Goal: Information Seeking & Learning: Check status

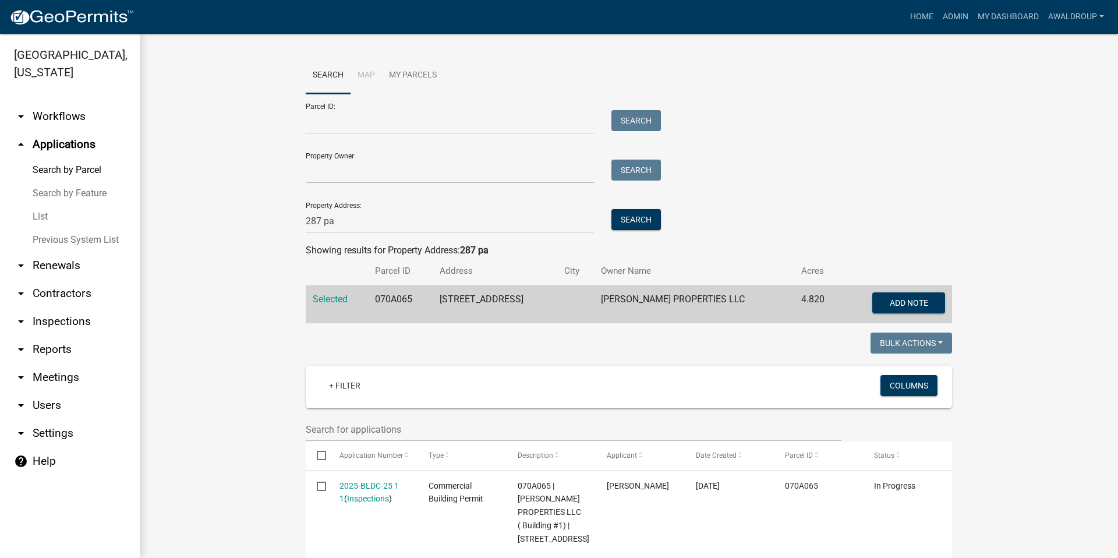
scroll to position [466, 0]
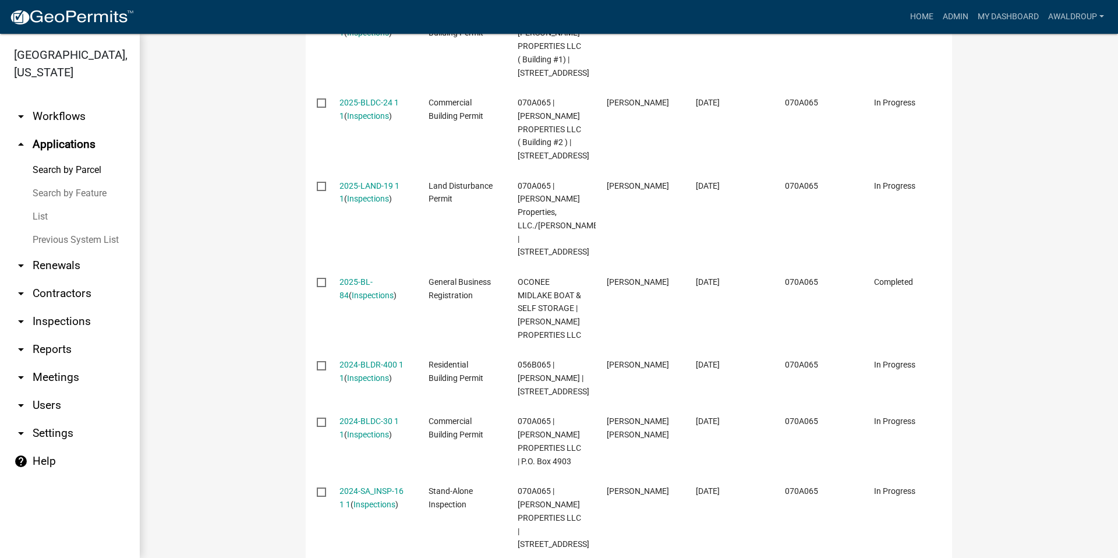
click at [31, 323] on link "arrow_drop_down Inspections" at bounding box center [70, 322] width 140 height 28
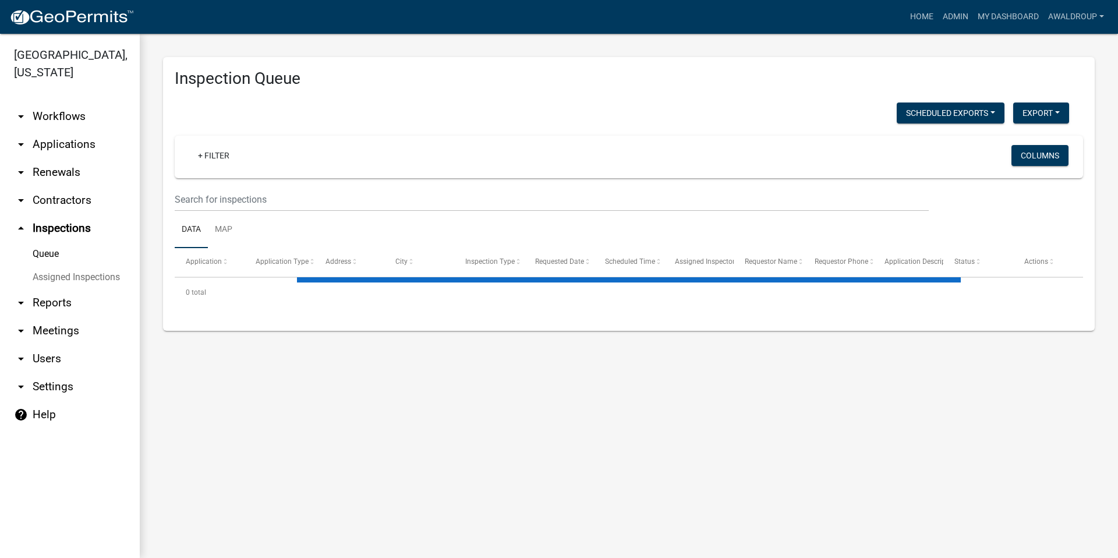
select select "3: 100"
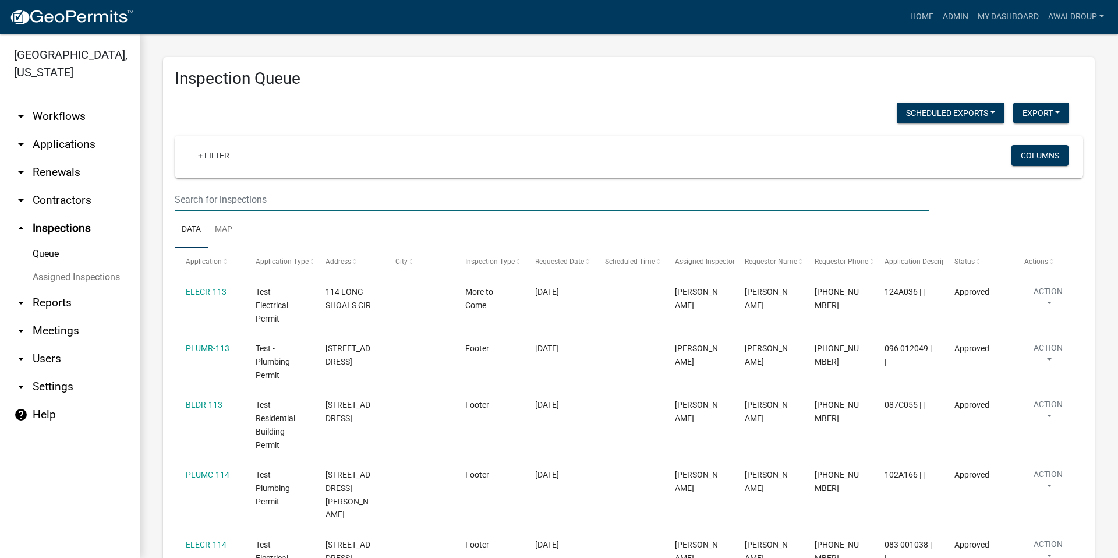
click at [241, 199] on input "text" at bounding box center [552, 200] width 754 height 24
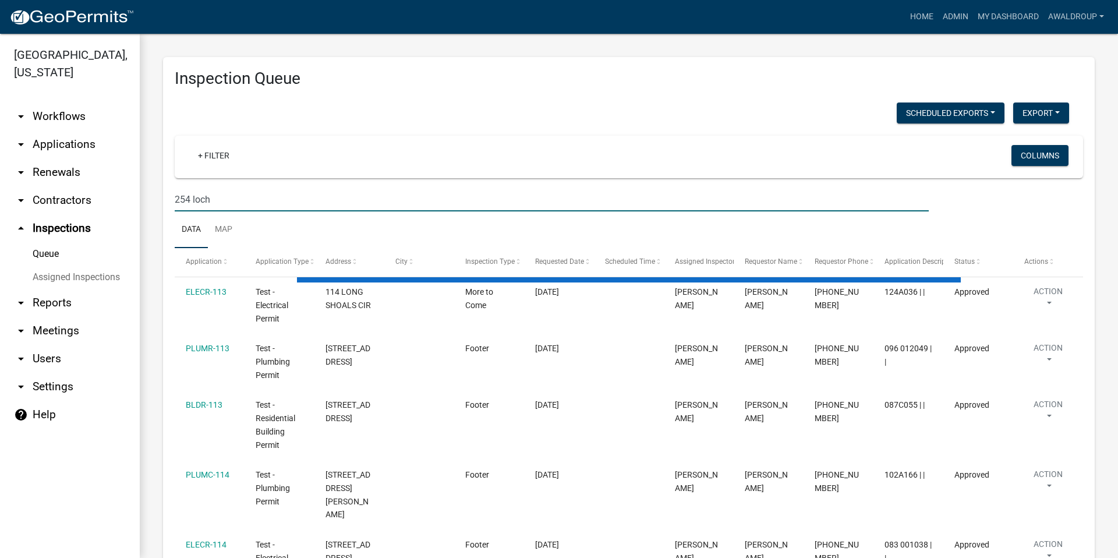
type input "254 loch"
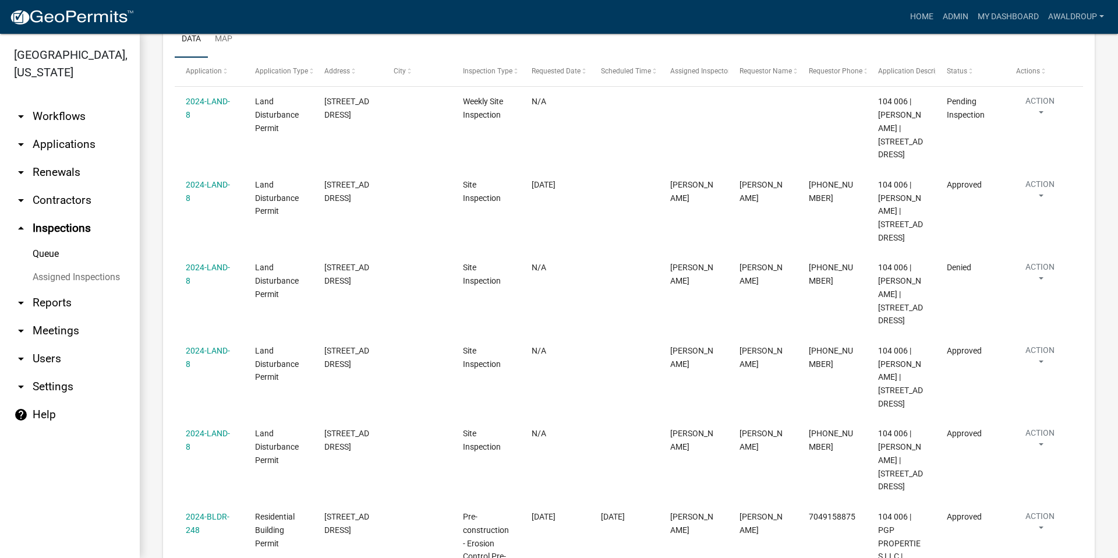
scroll to position [116, 0]
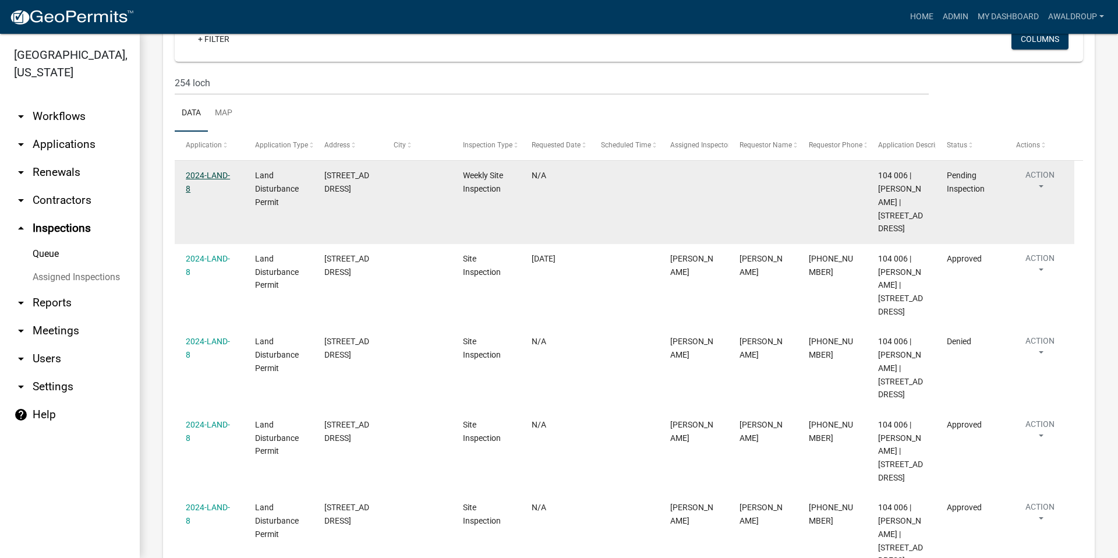
click at [203, 178] on link "2024-LAND-8" at bounding box center [208, 182] width 44 height 23
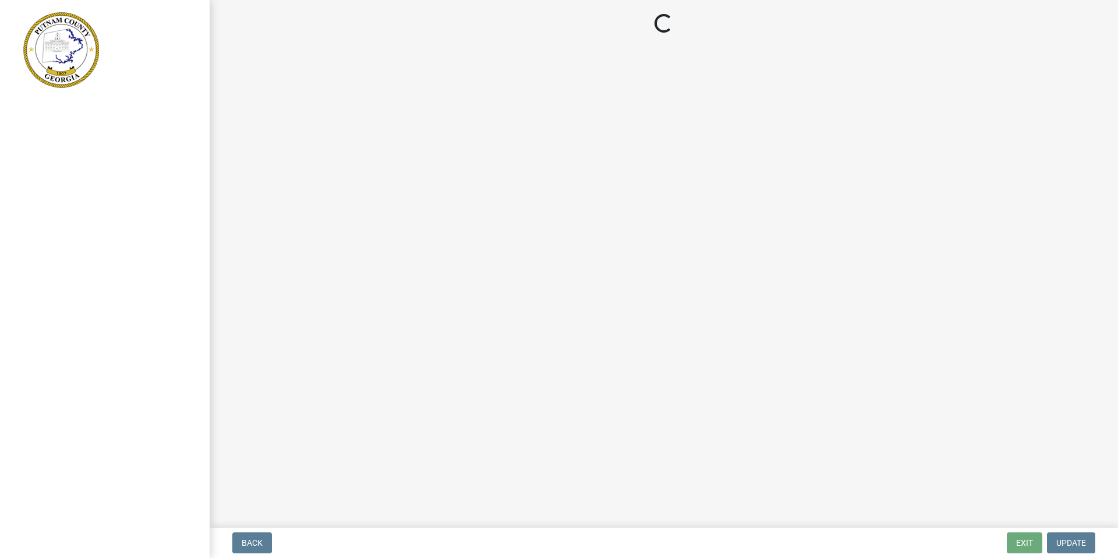
select select "af3c6edf-34d7-49be-824e-99d5d0a3954f"
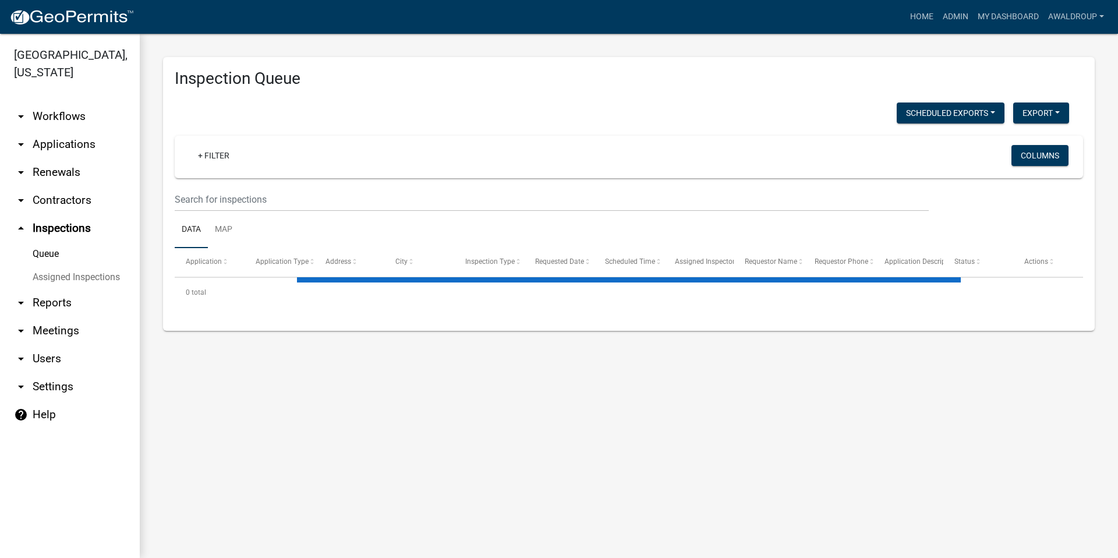
select select "3: 100"
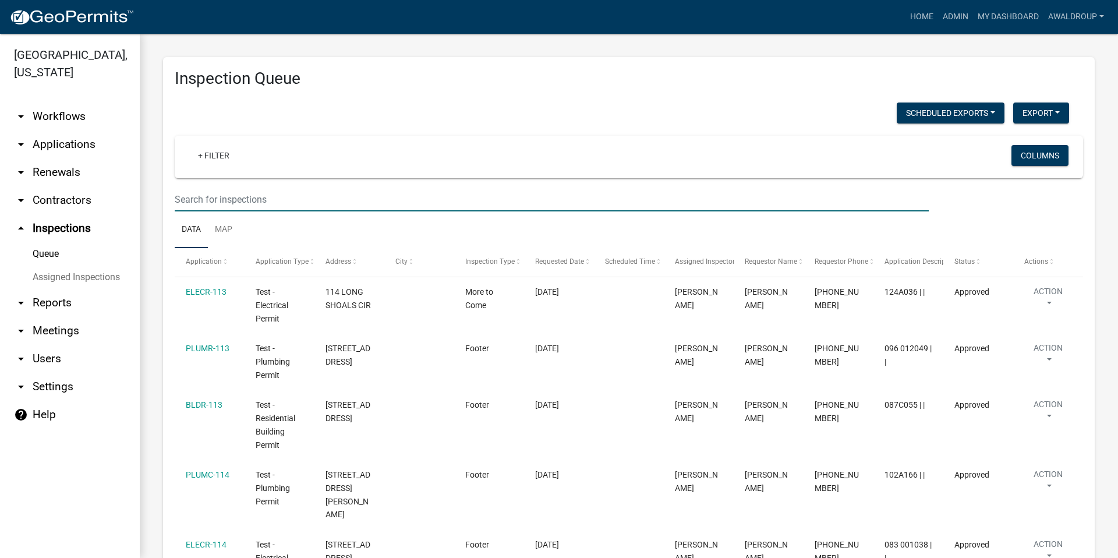
click at [241, 188] on input "text" at bounding box center [552, 200] width 754 height 24
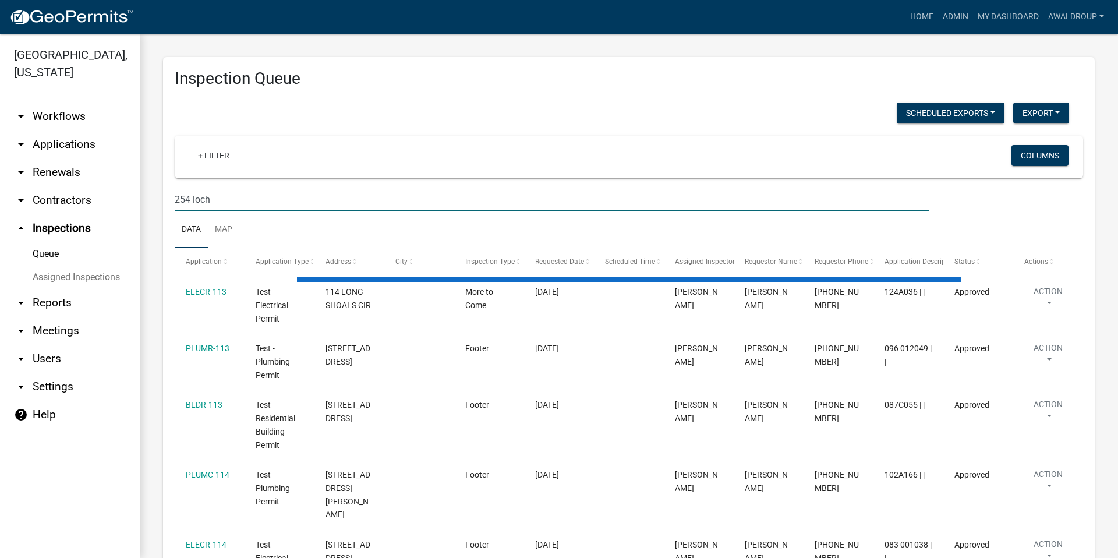
type input "254 loch"
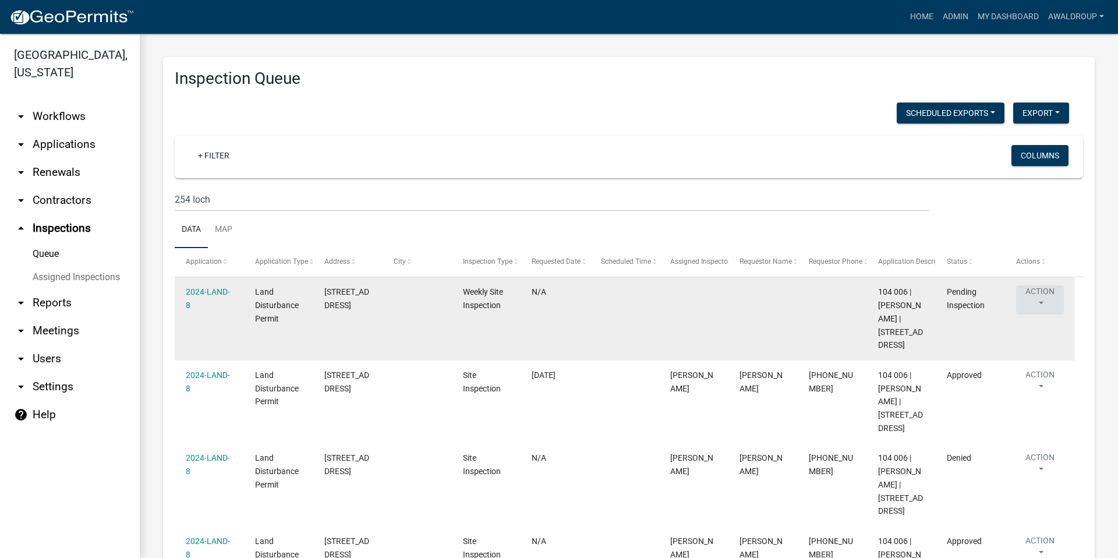
click at [1044, 297] on button "Action" at bounding box center [1040, 299] width 48 height 29
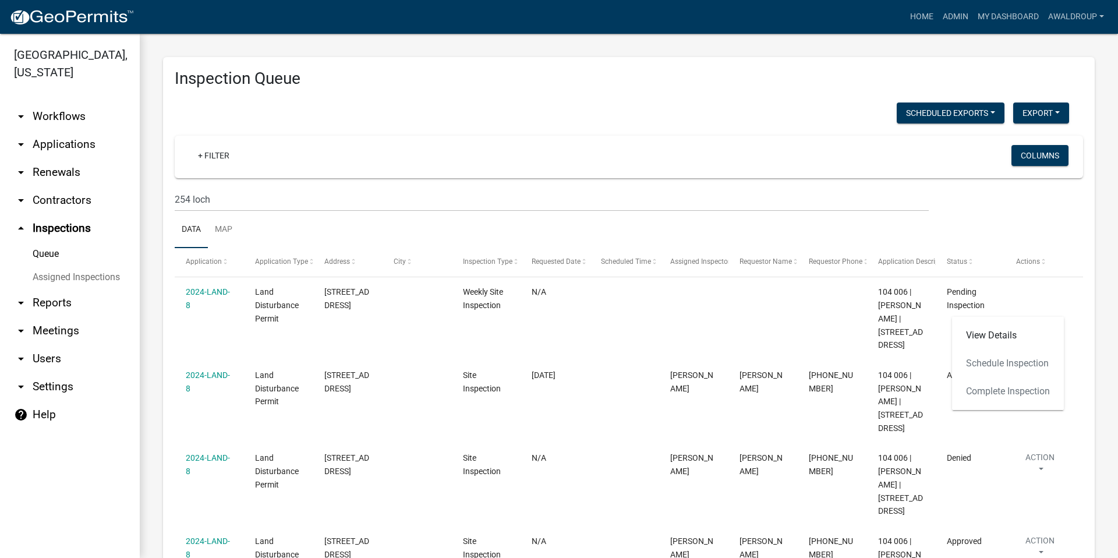
click at [1023, 229] on ul "Data Map" at bounding box center [629, 229] width 909 height 37
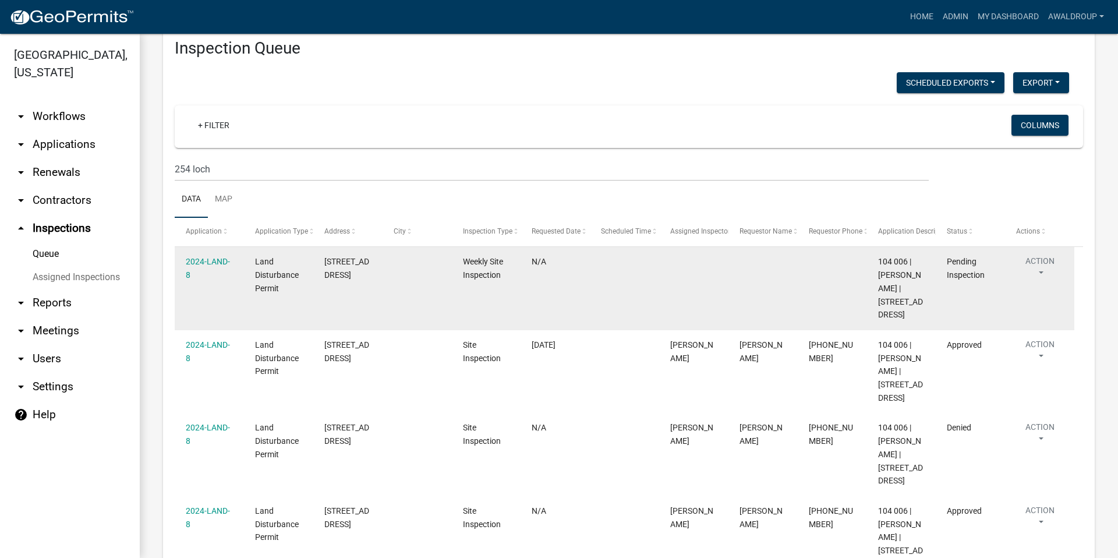
scroll to position [58, 0]
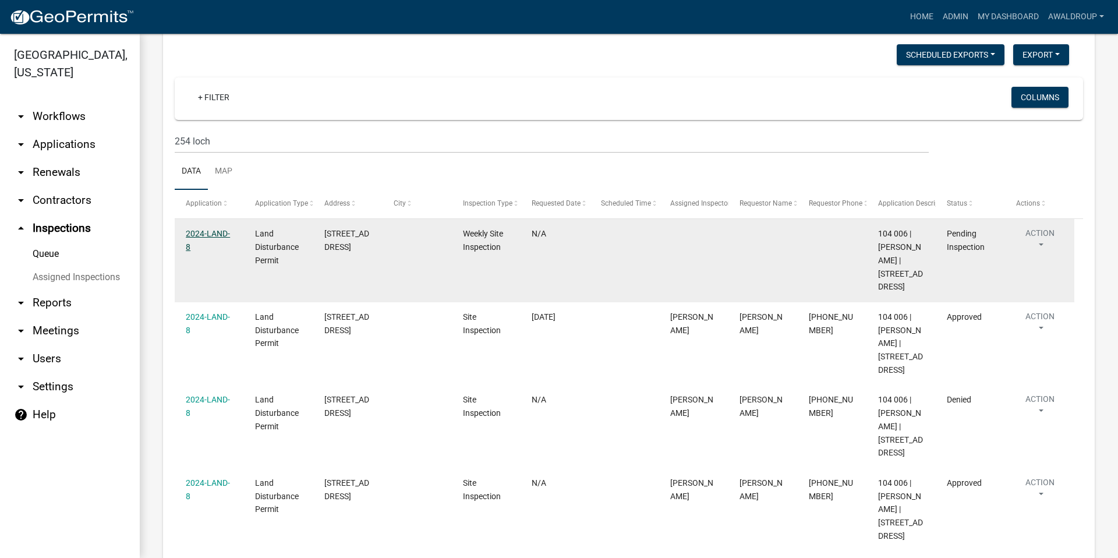
click at [200, 234] on link "2024-LAND-8" at bounding box center [208, 240] width 44 height 23
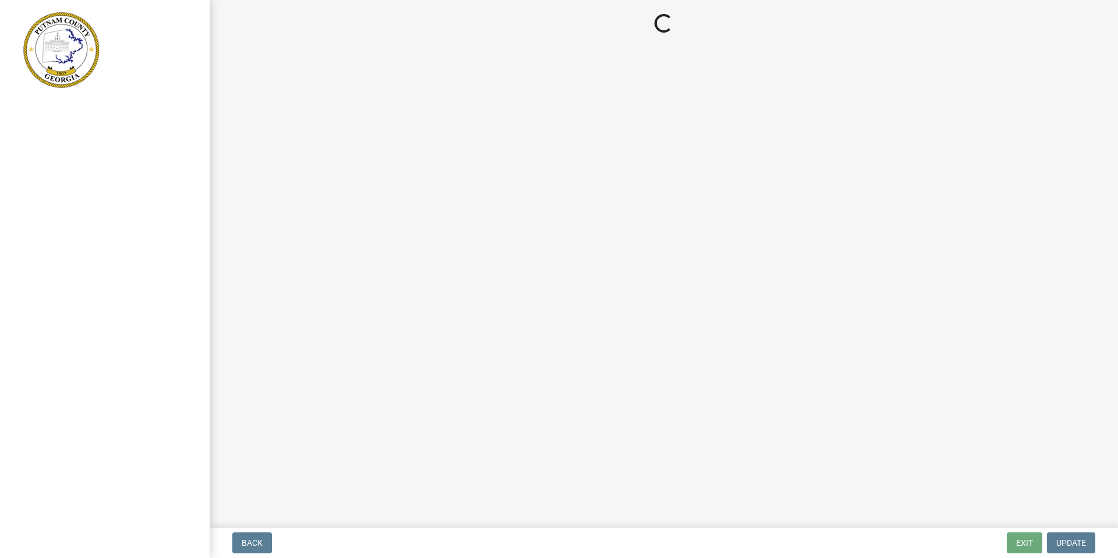
select select "af3c6edf-34d7-49be-824e-99d5d0a3954f"
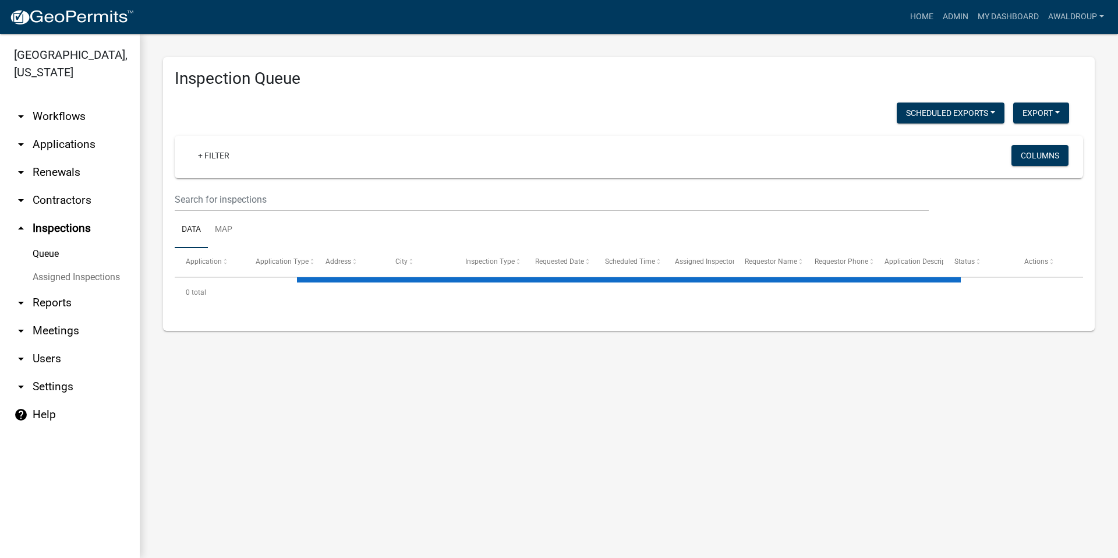
select select "3: 100"
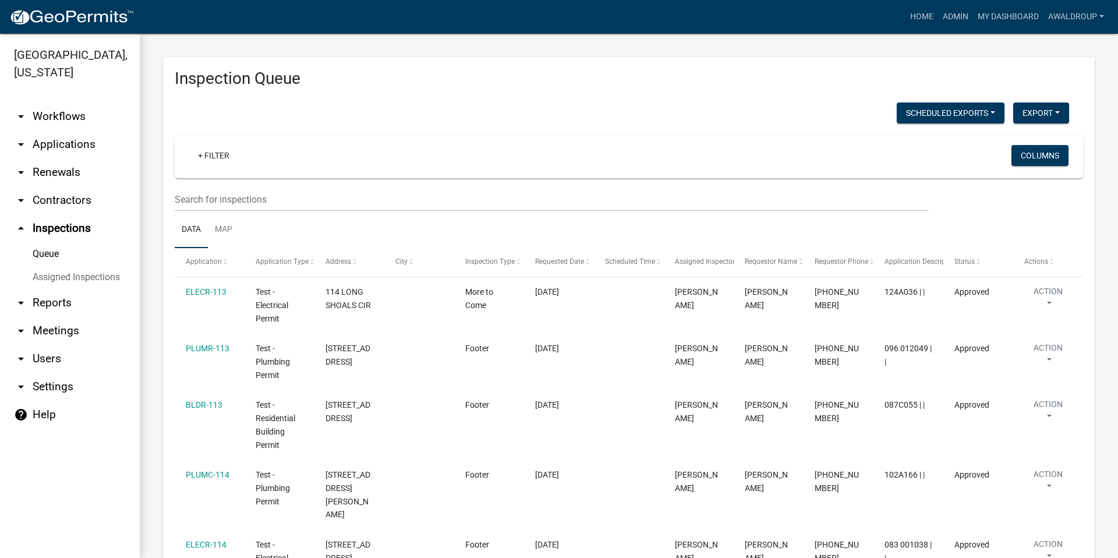
click at [26, 144] on icon "arrow_drop_down" at bounding box center [21, 144] width 14 height 14
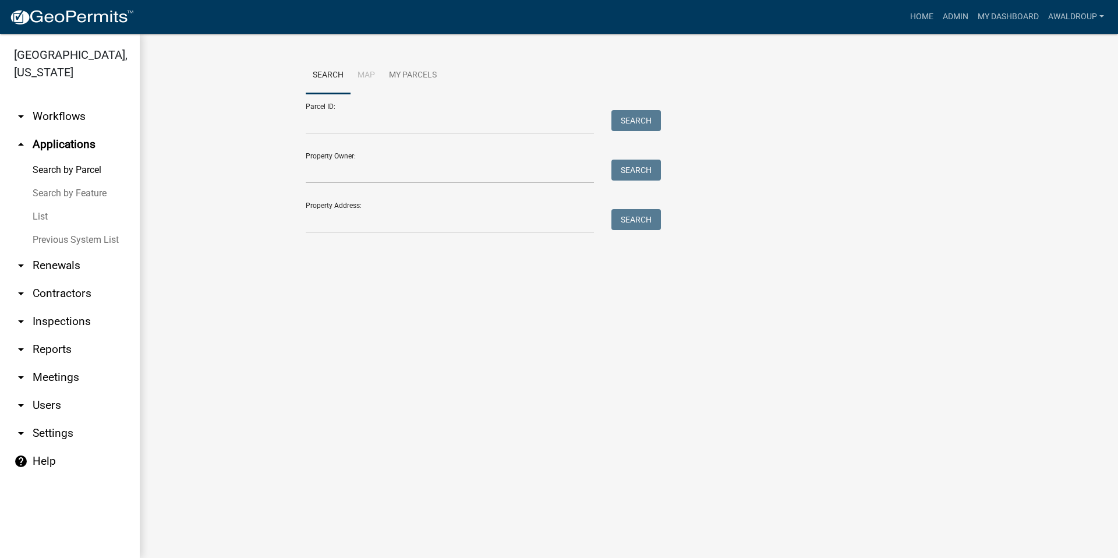
click at [22, 347] on icon "arrow_drop_down" at bounding box center [21, 350] width 14 height 14
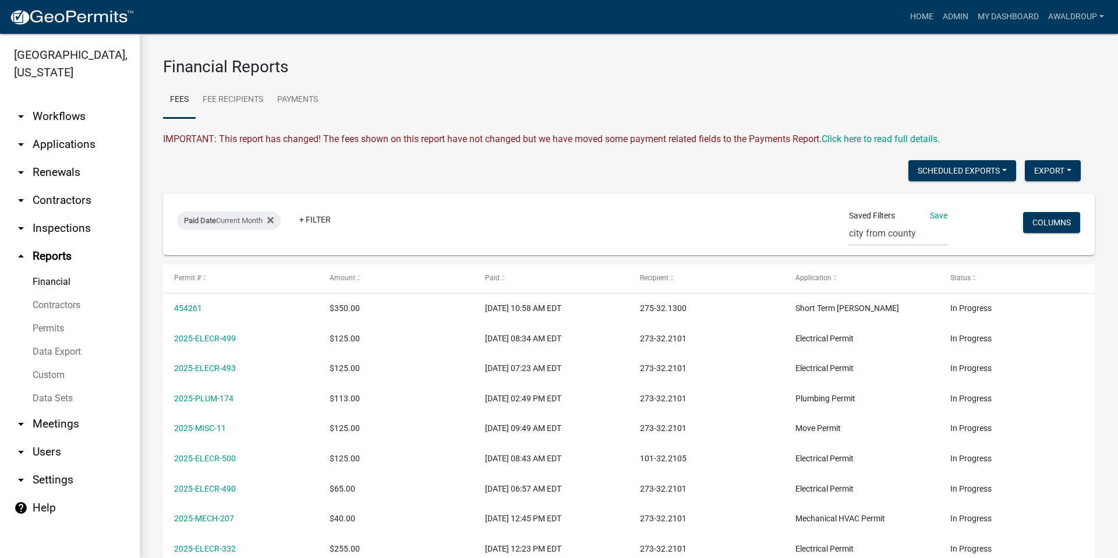
click at [65, 351] on link "Data Export" at bounding box center [70, 351] width 140 height 23
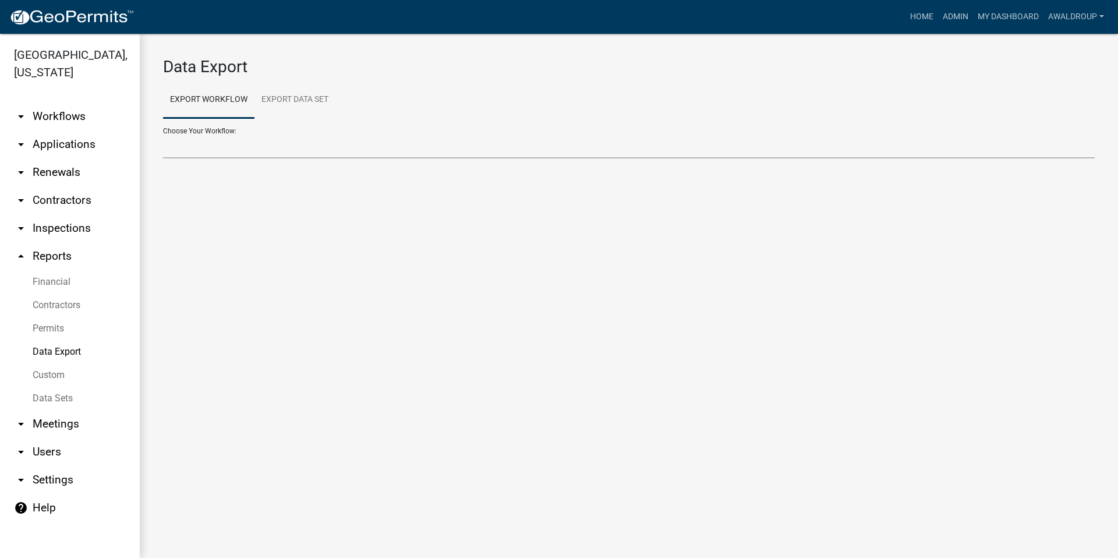
click at [212, 147] on select "Choose Your Workflow:" at bounding box center [629, 147] width 932 height 24
select select "17: Object"
click at [163, 135] on select "Agricultural Permit Blasting Permit Code Complaint Commercial Building Permit C…" at bounding box center [629, 147] width 932 height 24
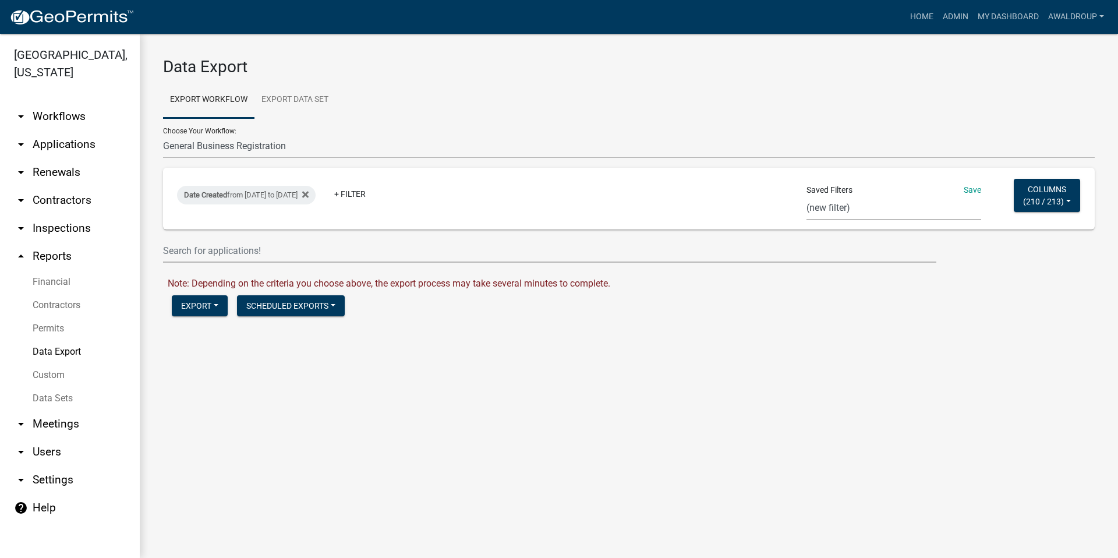
click at [832, 208] on select "CA Res Search Permit Status Test In_progress_BP Occupation Registration Report …" at bounding box center [894, 208] width 175 height 24
select select "28: b7f70e11-c4ad-4721-8b1e-55c58fb8a5e7"
click at [809, 196] on select "CA Res Search Permit Status Test In_progress_BP Occupation Registration Report …" at bounding box center [894, 208] width 175 height 24
click at [313, 192] on div "Date Created from [DATE] to [DATE]" at bounding box center [246, 195] width 139 height 19
select select "custom"
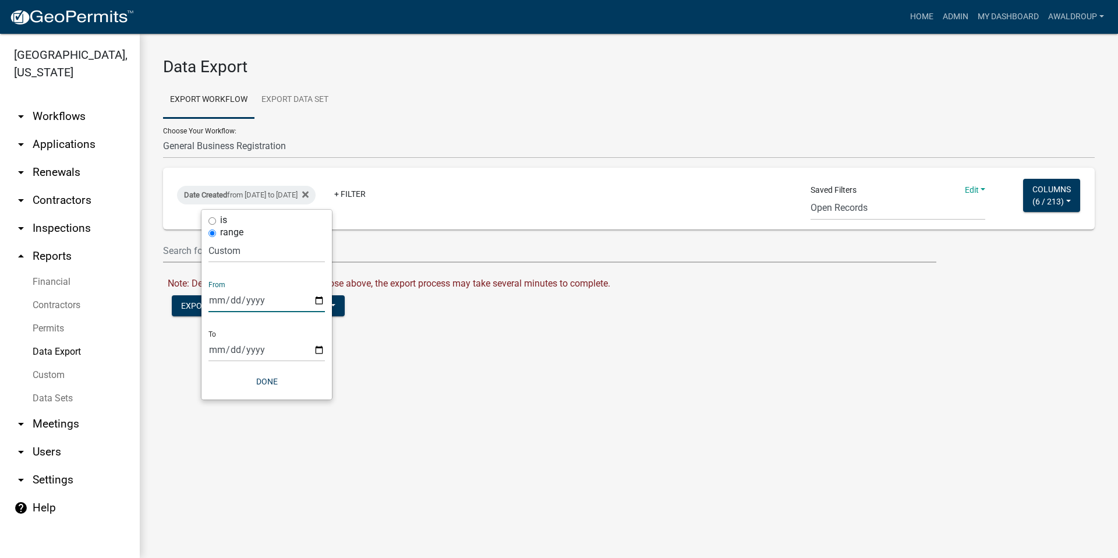
click at [322, 300] on input "[DATE]" at bounding box center [267, 300] width 116 height 24
type input "[DATE]"
click at [318, 349] on input "[DATE]" at bounding box center [267, 350] width 116 height 24
type input "[DATE]"
click at [272, 383] on button "Done" at bounding box center [267, 381] width 116 height 21
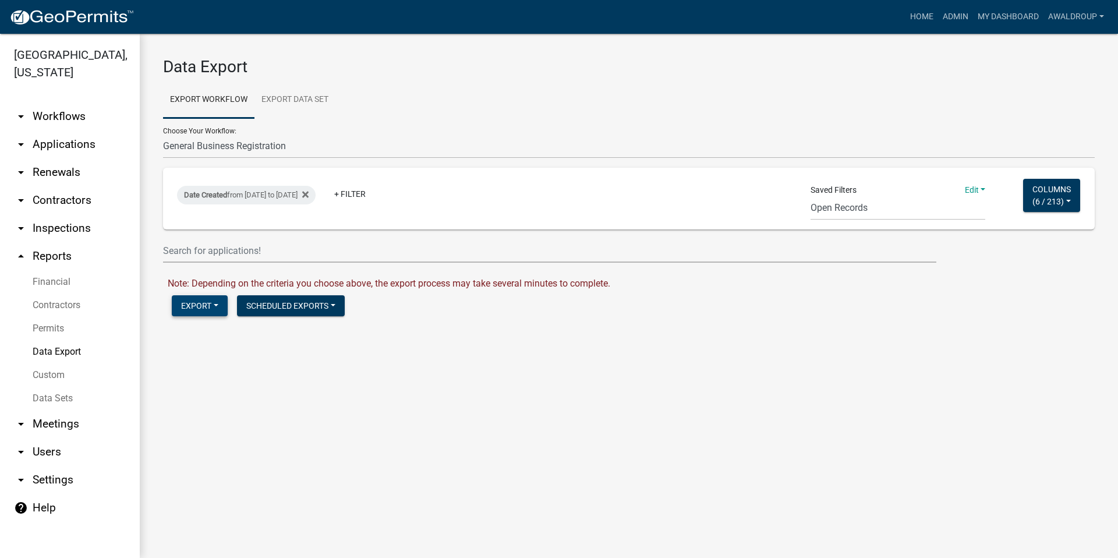
click at [220, 300] on button "Export" at bounding box center [200, 305] width 56 height 21
click at [220, 336] on button "Excel Format (.xlsx)" at bounding box center [231, 336] width 119 height 28
click at [255, 326] on link "Download General Business Registration.xlsx" at bounding box center [261, 330] width 186 height 11
click at [75, 143] on link "arrow_drop_down Applications" at bounding box center [70, 144] width 140 height 28
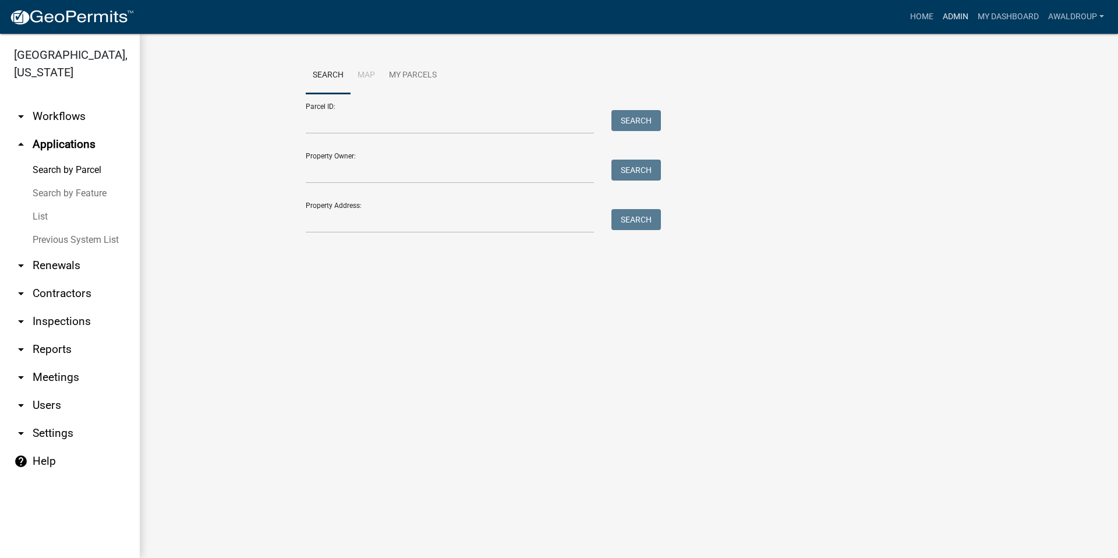
click at [952, 22] on link "Admin" at bounding box center [955, 17] width 35 height 22
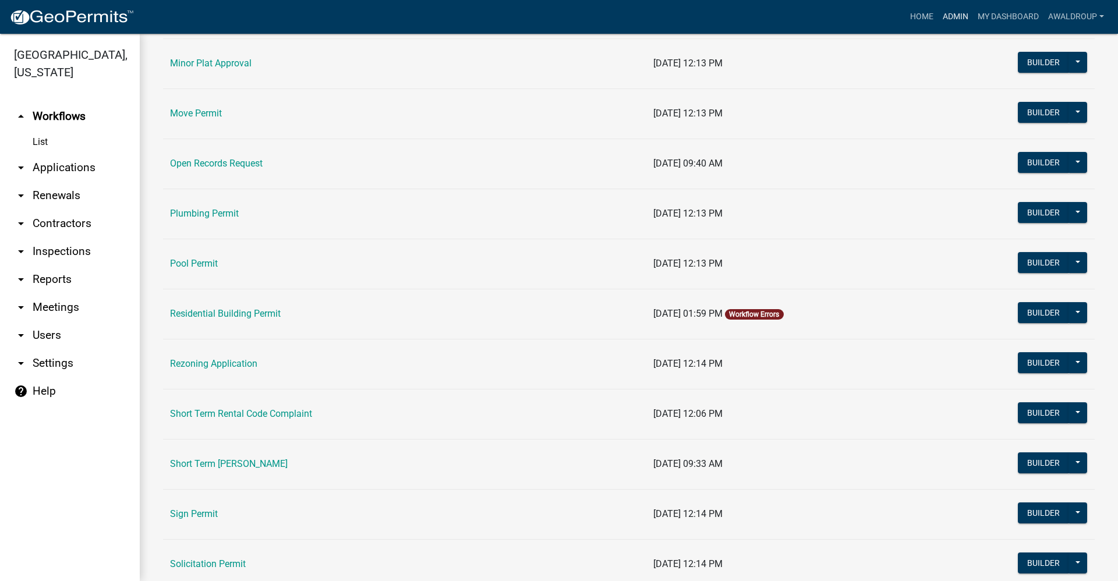
scroll to position [1456, 0]
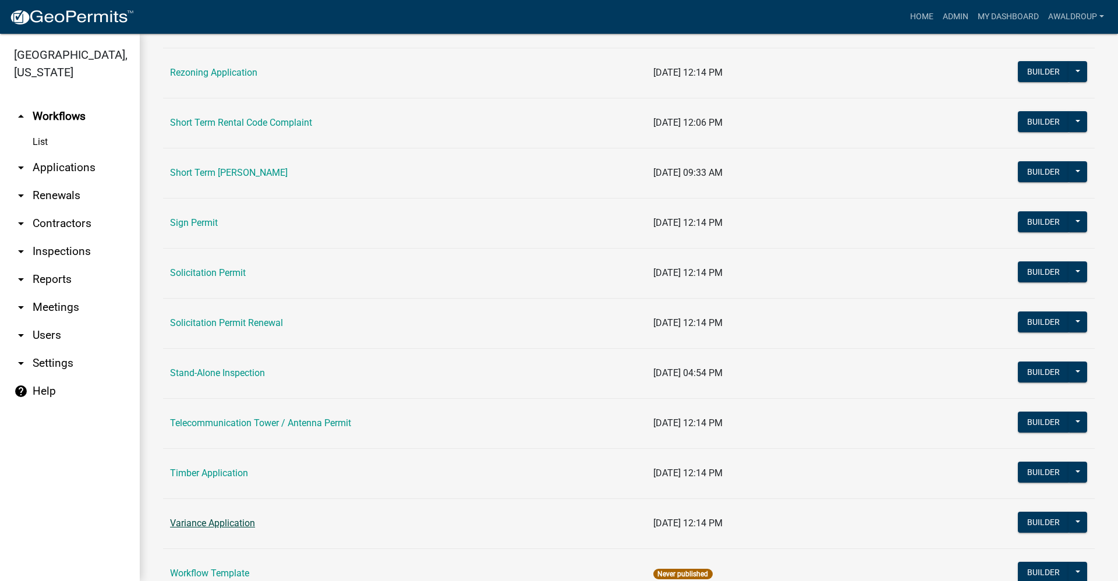
click at [230, 523] on link "Variance Application" at bounding box center [212, 523] width 85 height 11
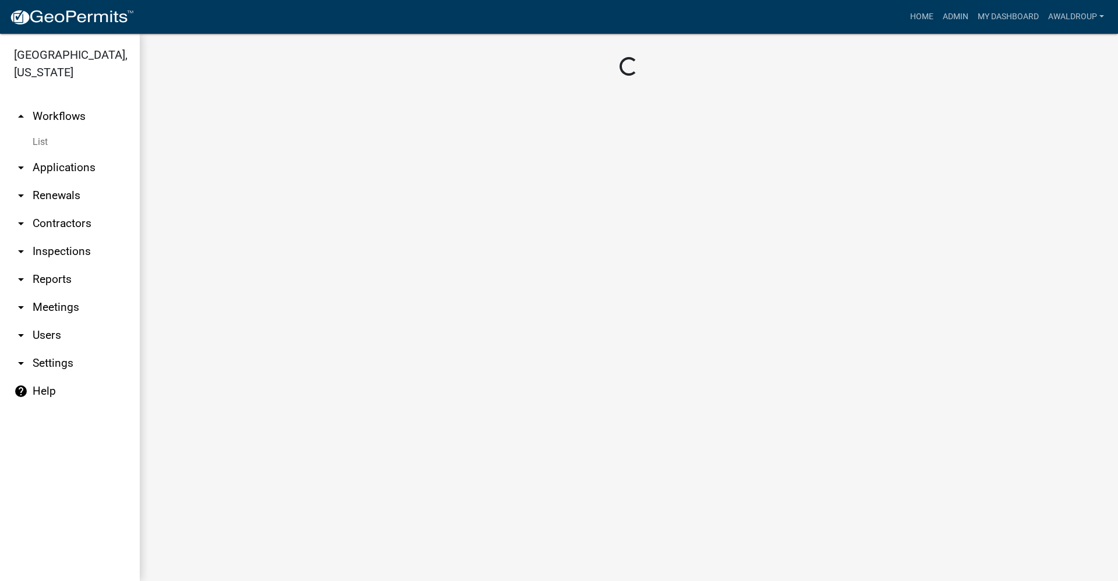
click at [230, 523] on main "Loading..." at bounding box center [629, 308] width 979 height 548
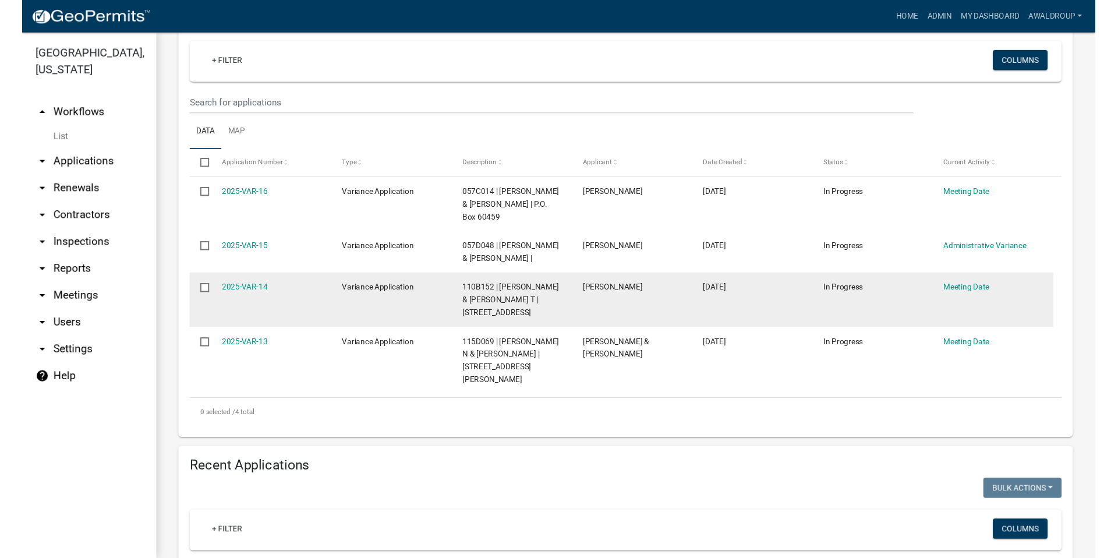
scroll to position [175, 0]
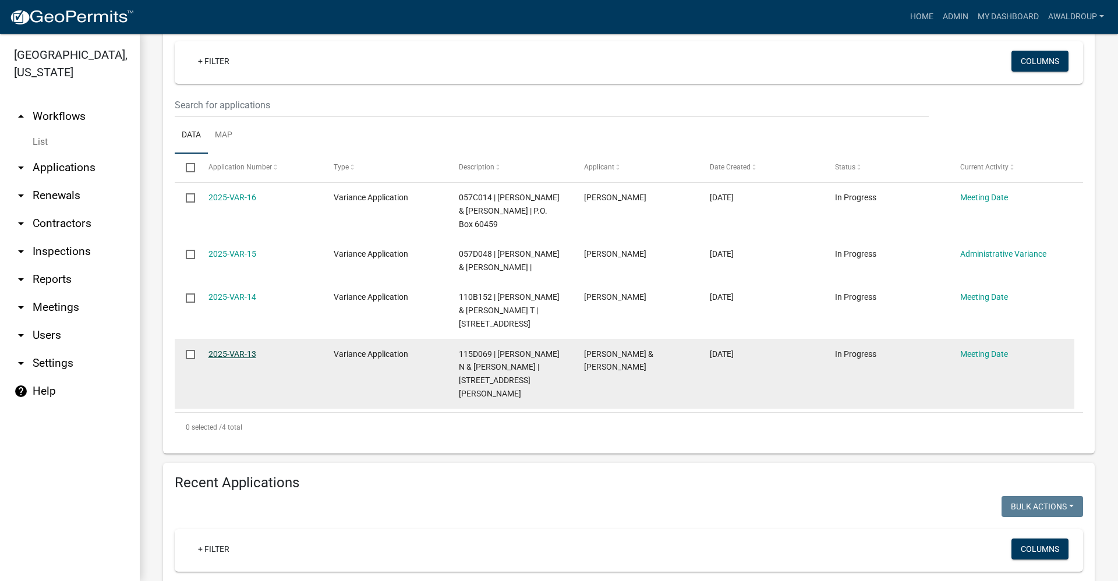
click at [239, 349] on link "2025-VAR-13" at bounding box center [233, 353] width 48 height 9
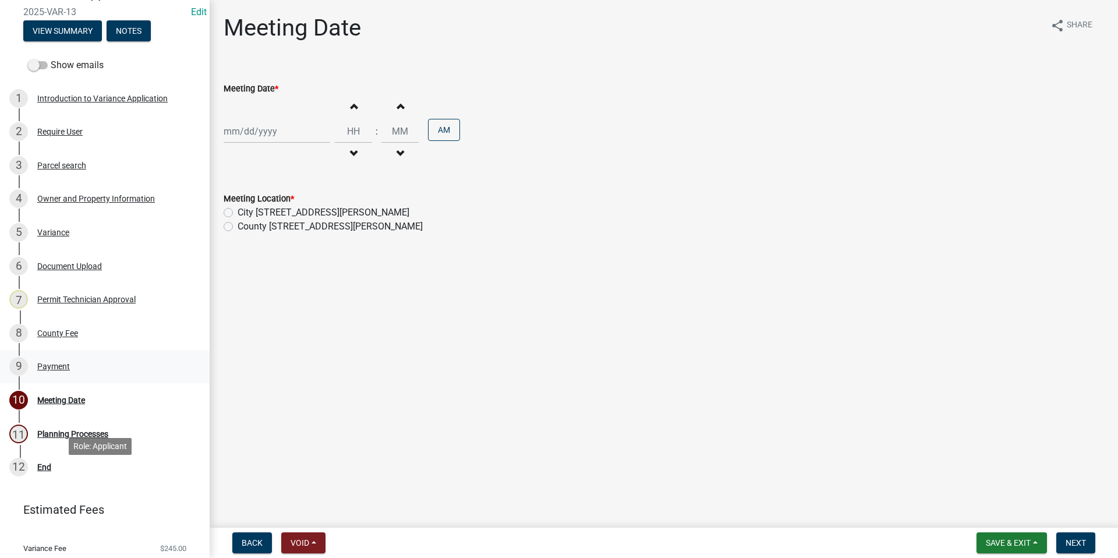
scroll to position [116, 0]
click at [59, 264] on div "Document Upload" at bounding box center [69, 265] width 65 height 8
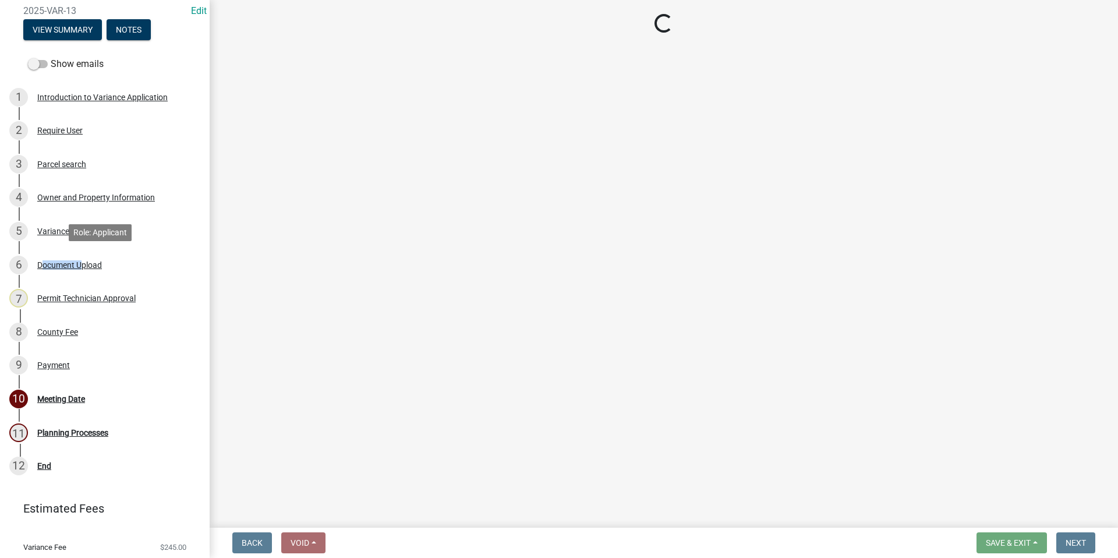
click at [59, 264] on div "Document Upload" at bounding box center [69, 265] width 65 height 8
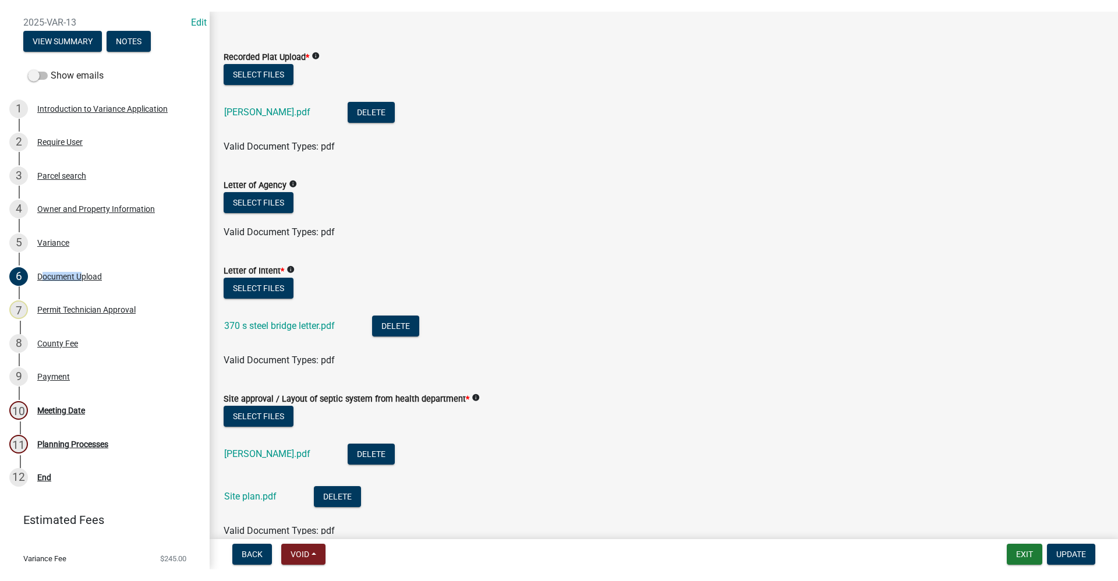
scroll to position [58, 0]
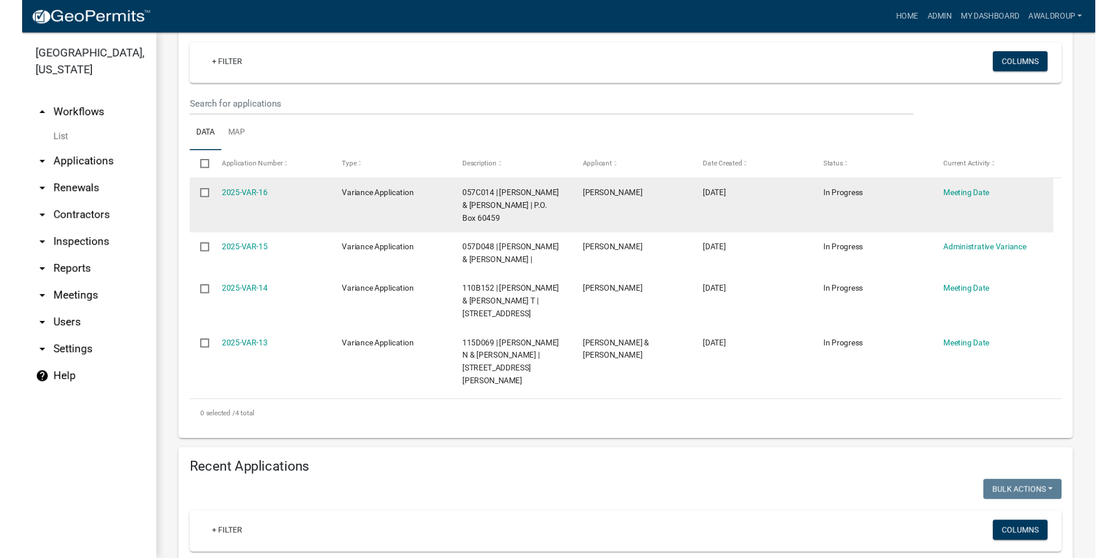
scroll to position [175, 0]
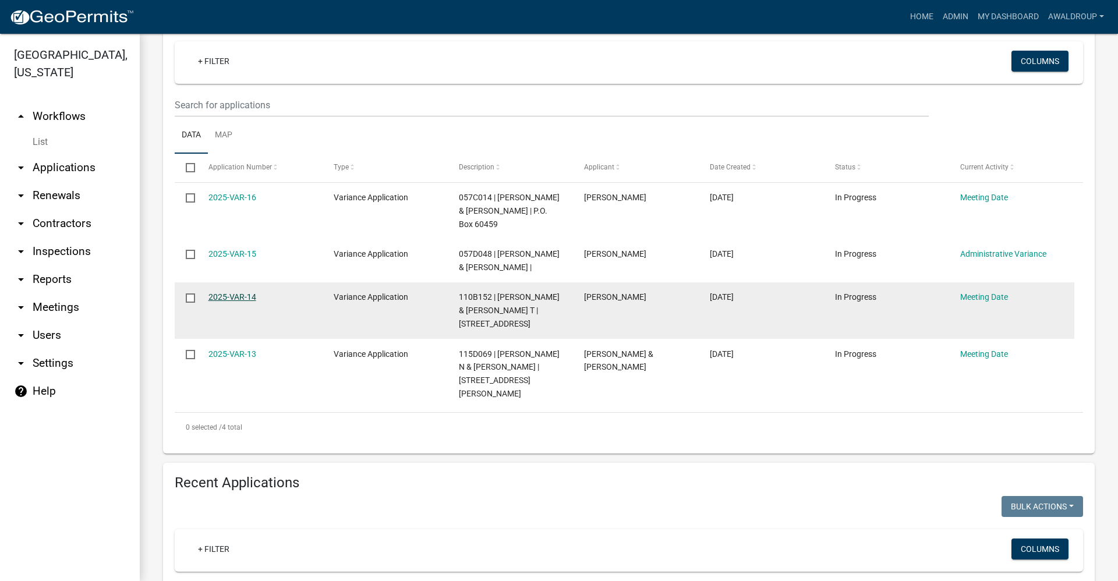
click at [225, 292] on link "2025-VAR-14" at bounding box center [233, 296] width 48 height 9
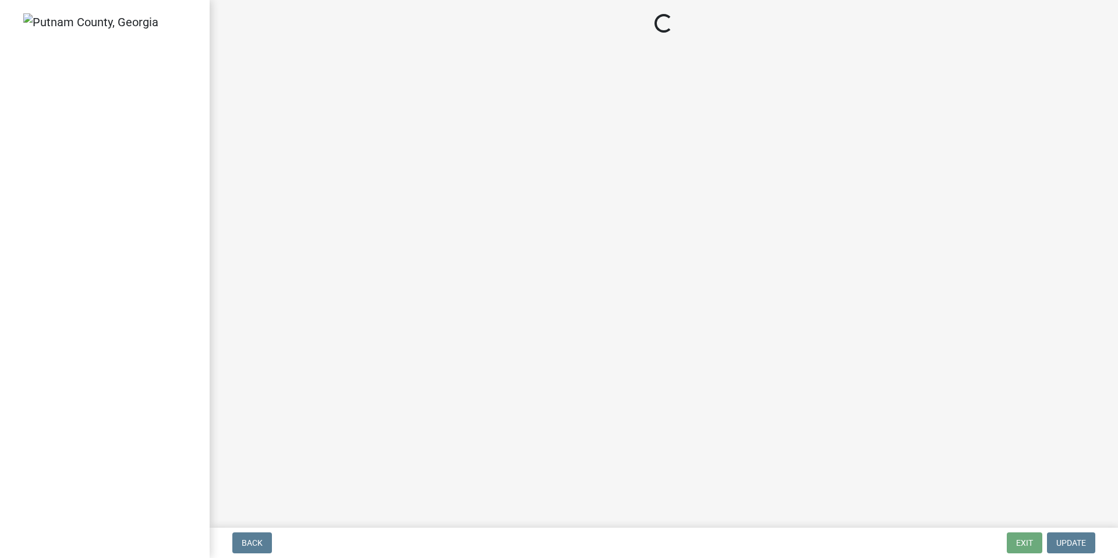
click at [225, 259] on main "Loading..." at bounding box center [664, 261] width 909 height 523
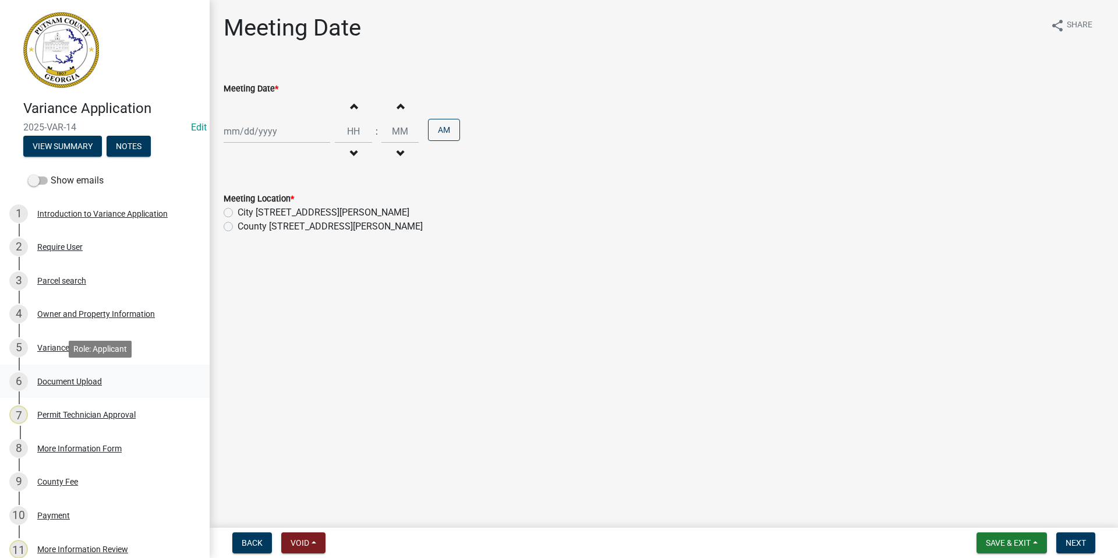
click at [96, 380] on div "Document Upload" at bounding box center [69, 381] width 65 height 8
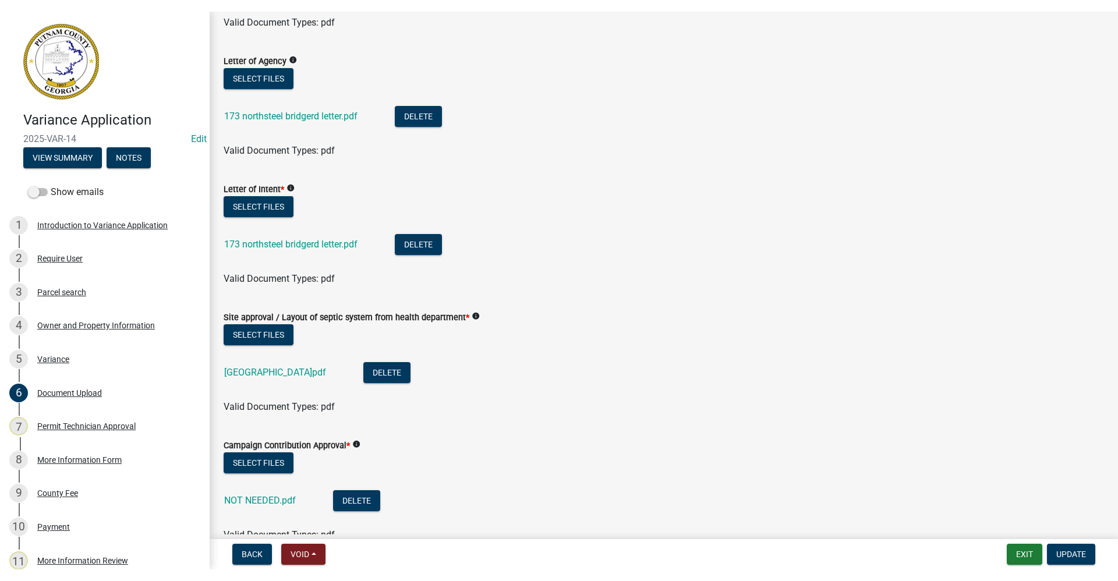
scroll to position [175, 0]
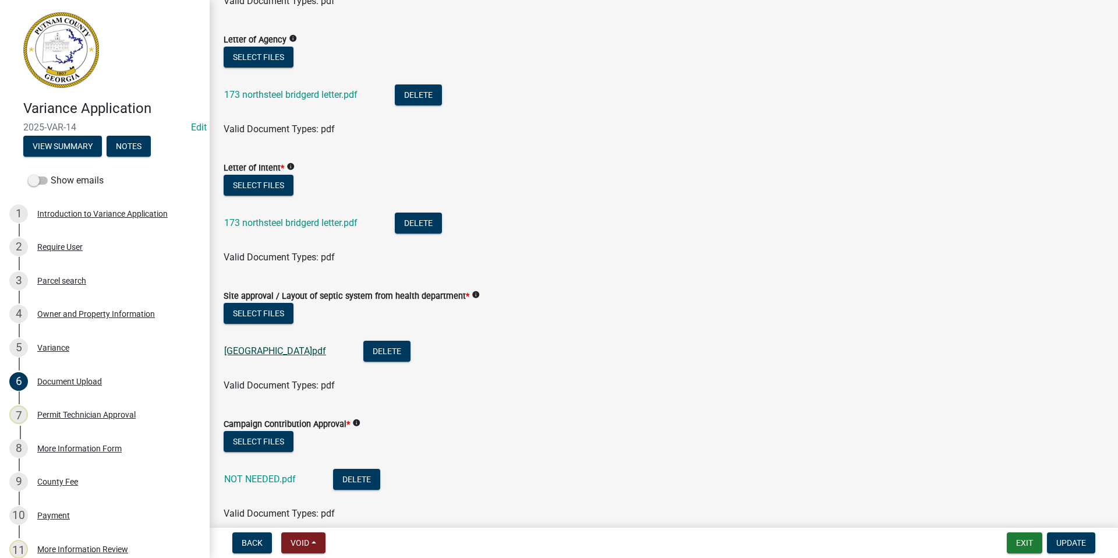
click at [290, 352] on link "[GEOGRAPHIC_DATA]pdf" at bounding box center [275, 350] width 102 height 11
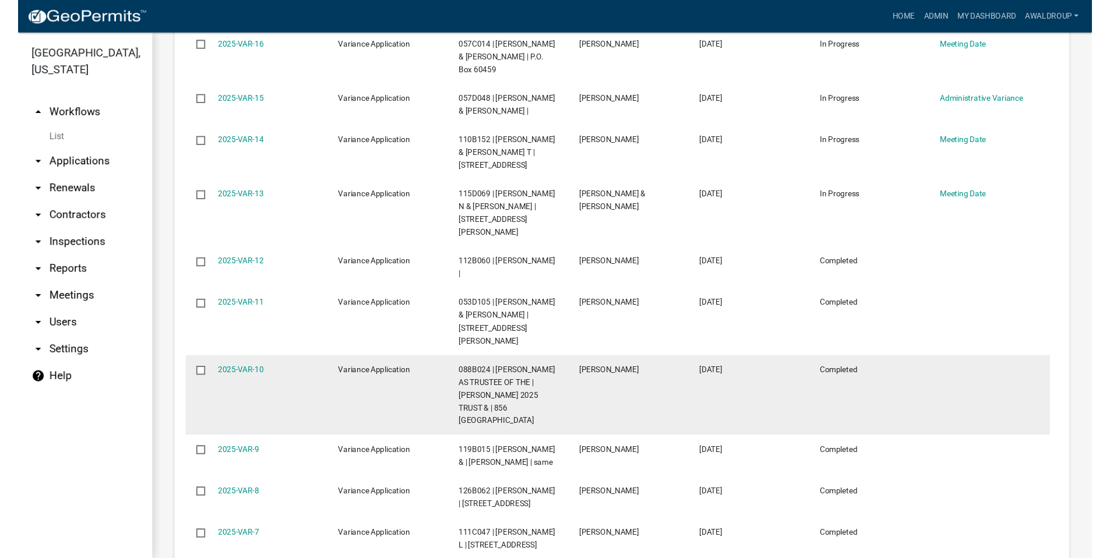
scroll to position [815, 0]
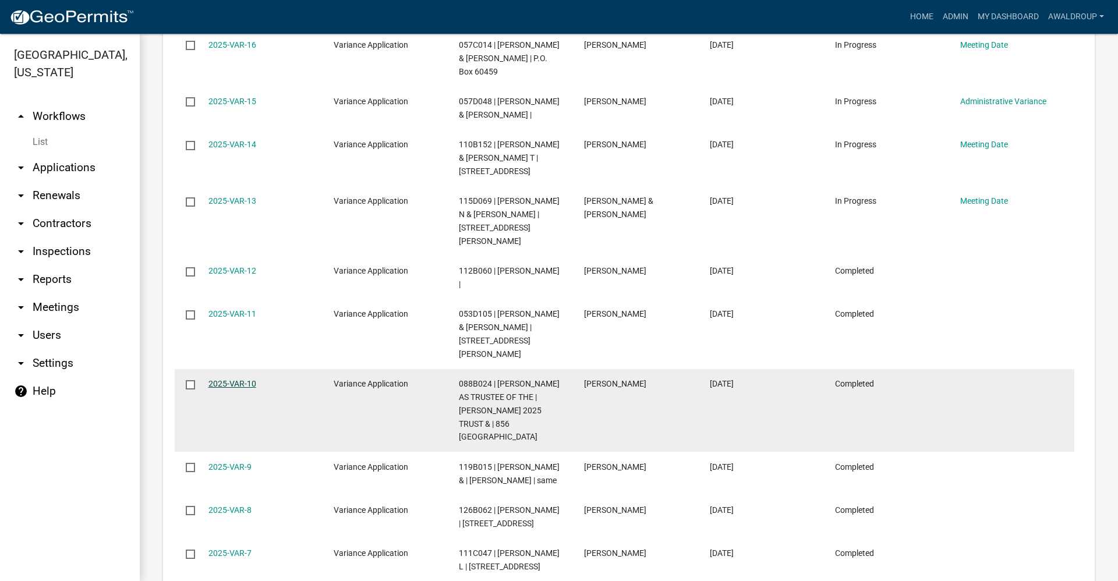
click at [232, 379] on link "2025-VAR-10" at bounding box center [233, 383] width 48 height 9
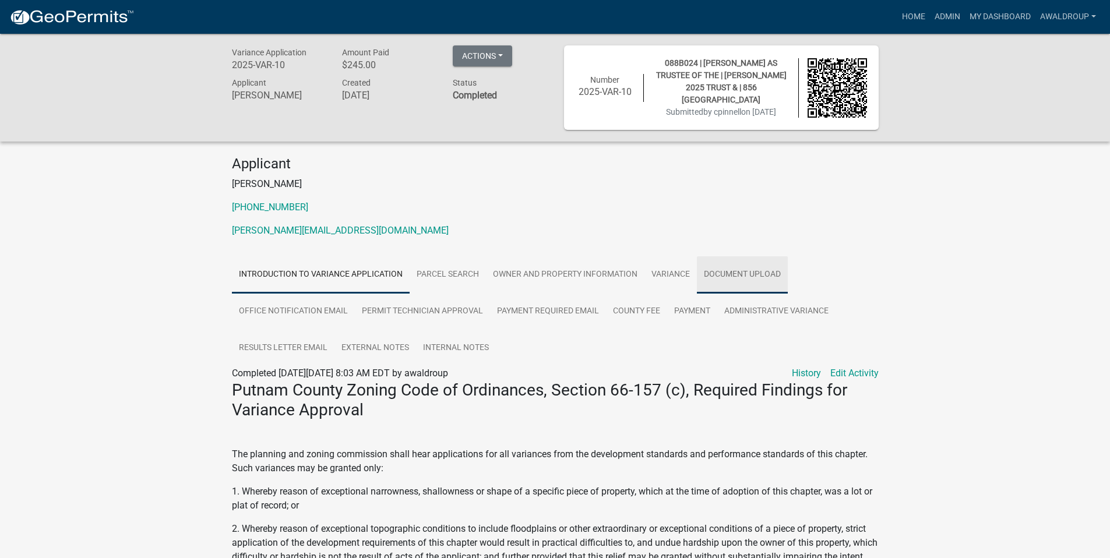
click at [729, 268] on link "Document Upload" at bounding box center [742, 274] width 91 height 37
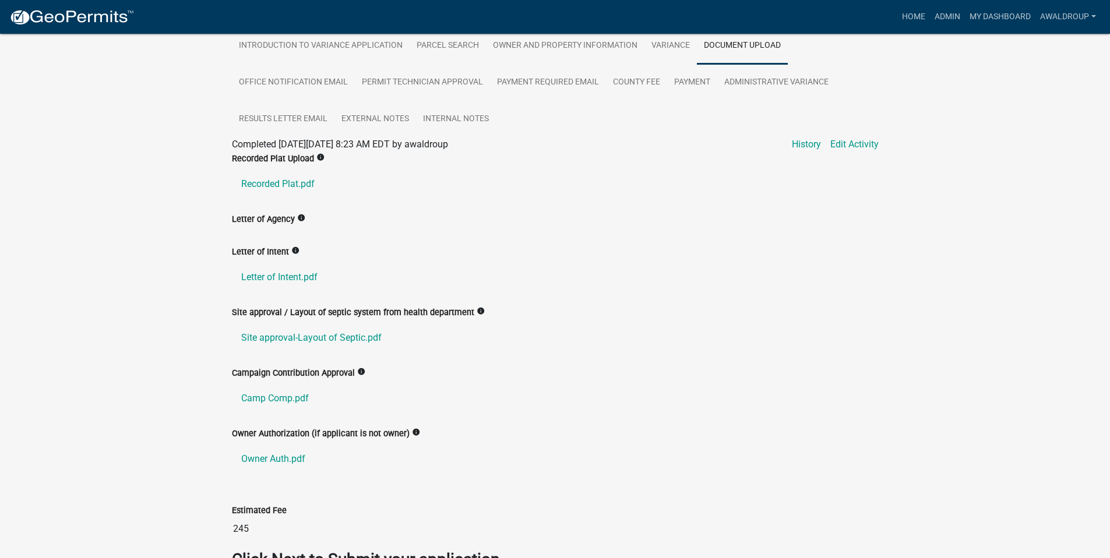
scroll to position [233, 0]
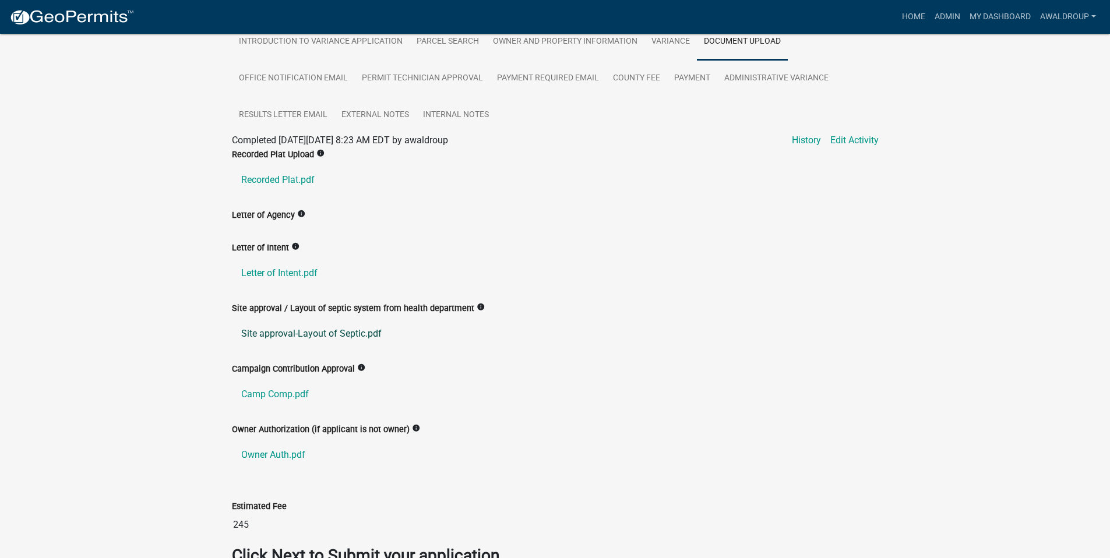
click at [299, 331] on link "Site approval-Layout of Septic.pdf" at bounding box center [555, 334] width 647 height 28
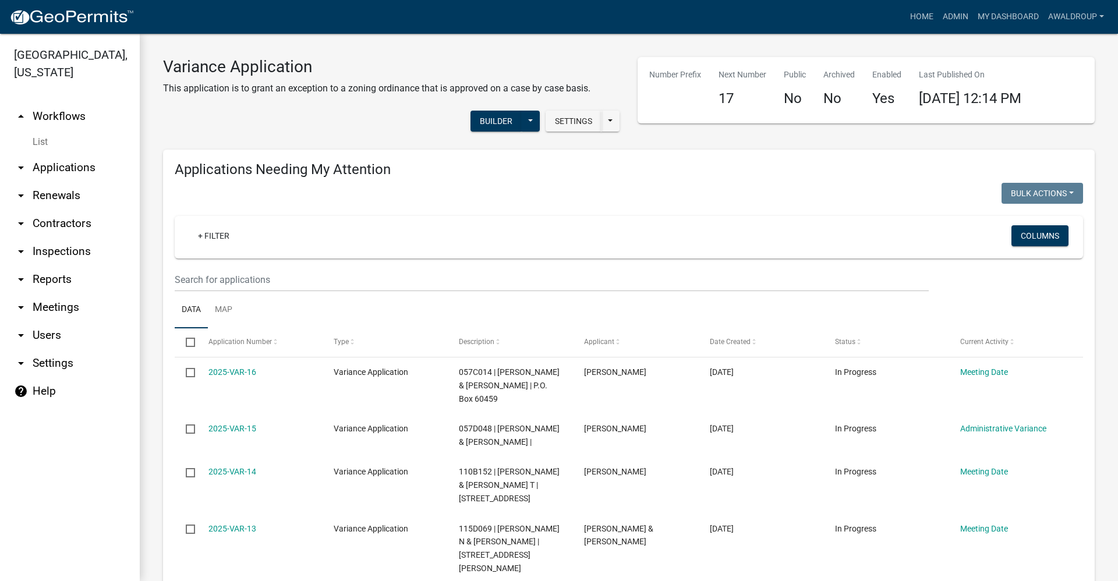
drag, startPoint x: 53, startPoint y: 256, endPoint x: 62, endPoint y: 236, distance: 21.1
click at [53, 256] on link "arrow_drop_down Inspections" at bounding box center [70, 252] width 140 height 28
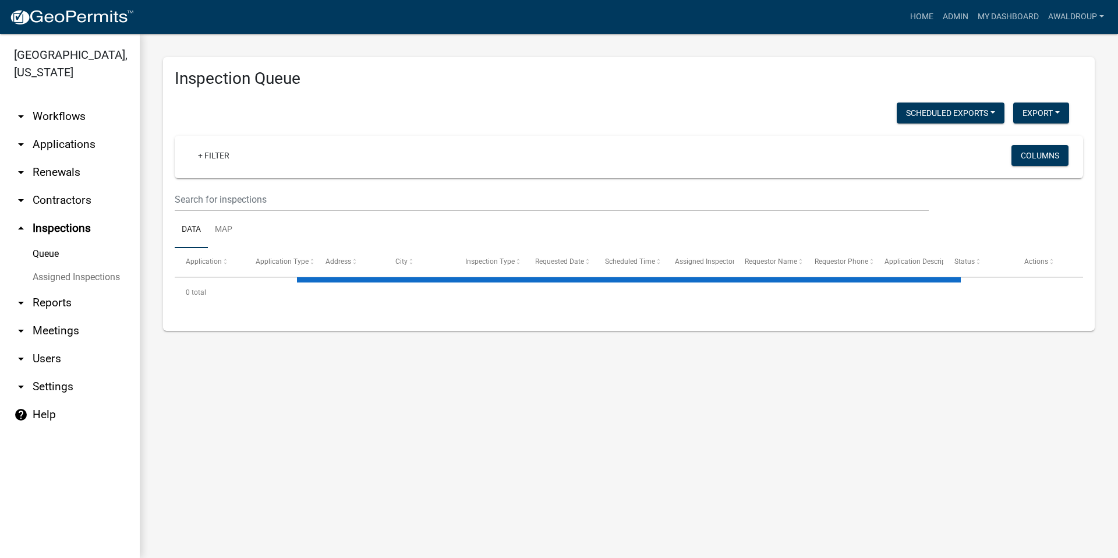
select select "3: 100"
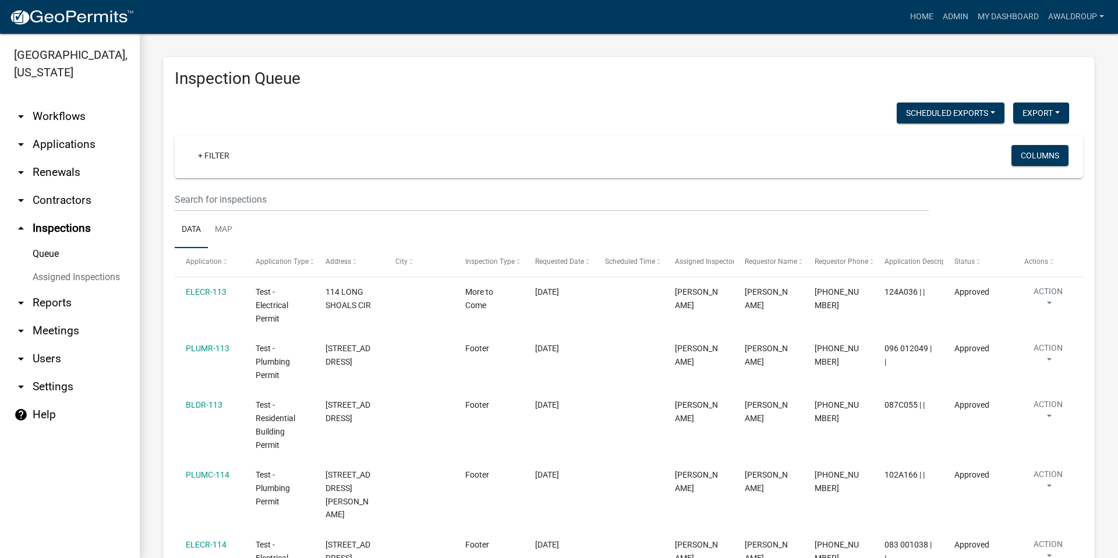
click at [58, 299] on link "arrow_drop_down Reports" at bounding box center [70, 303] width 140 height 28
select select "0: null"
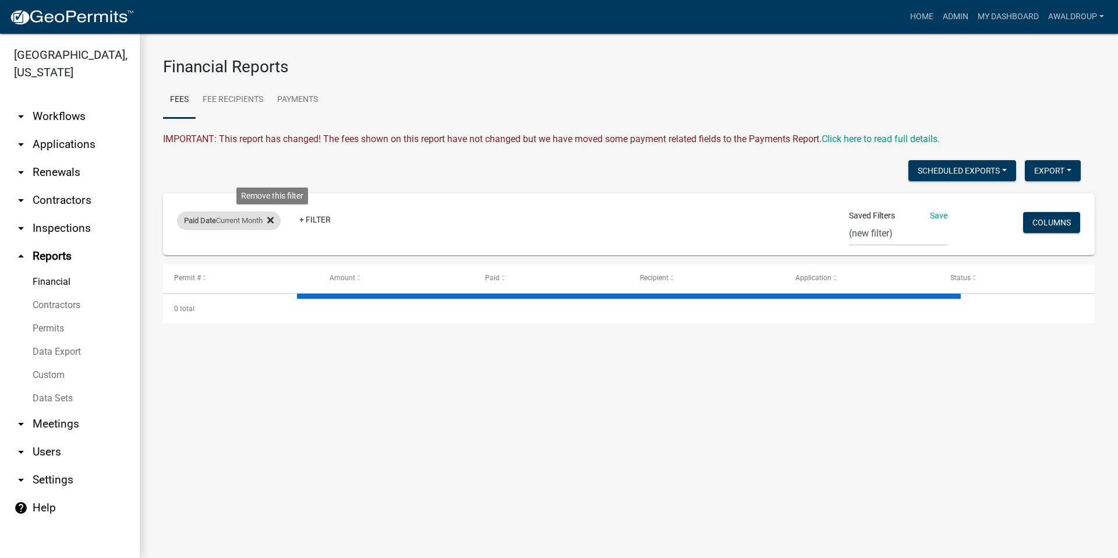
click at [274, 219] on icon at bounding box center [270, 220] width 6 height 6
click at [191, 220] on link "+ Filter" at bounding box center [202, 222] width 50 height 21
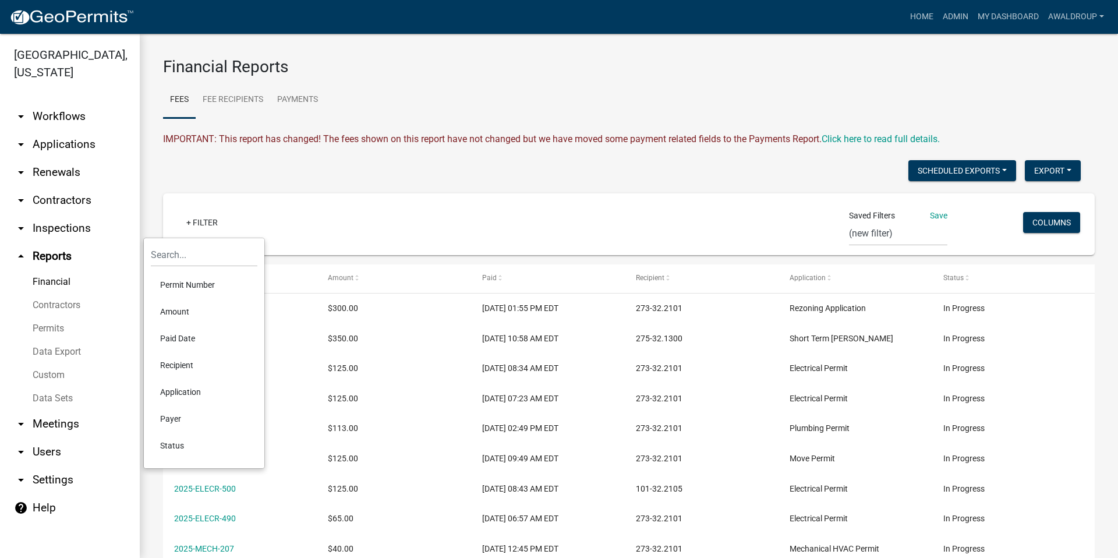
click at [180, 164] on div "Scheduled Exports + Create New Export Excel Format (.xlsx) CSV Format (.csv)" at bounding box center [621, 172] width 935 height 24
click at [19, 256] on icon "arrow_drop_up" at bounding box center [21, 256] width 14 height 14
click at [20, 225] on icon "arrow_drop_down" at bounding box center [21, 228] width 14 height 14
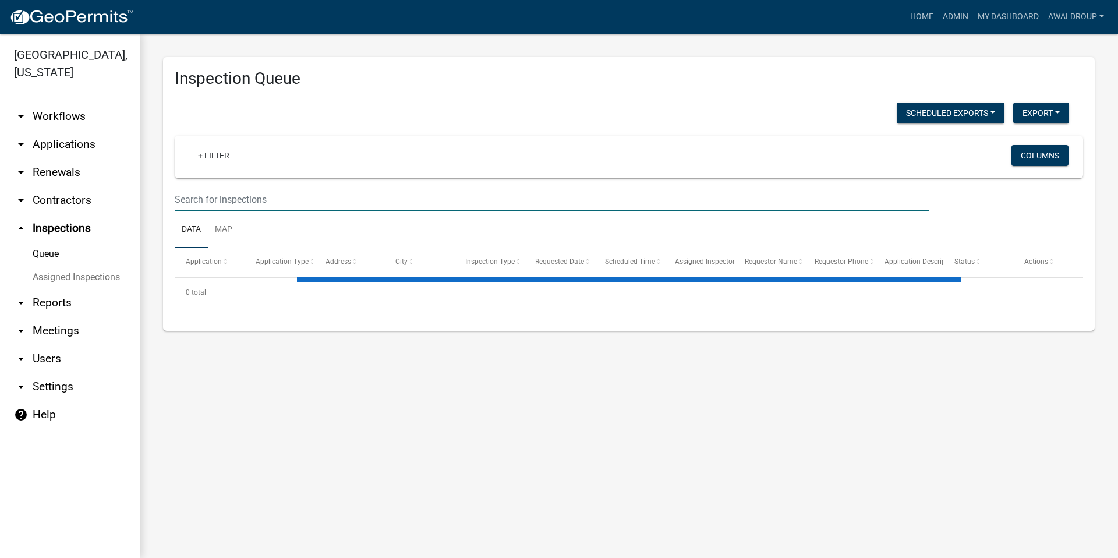
click at [229, 202] on input "text" at bounding box center [552, 200] width 754 height 24
select select "3: 100"
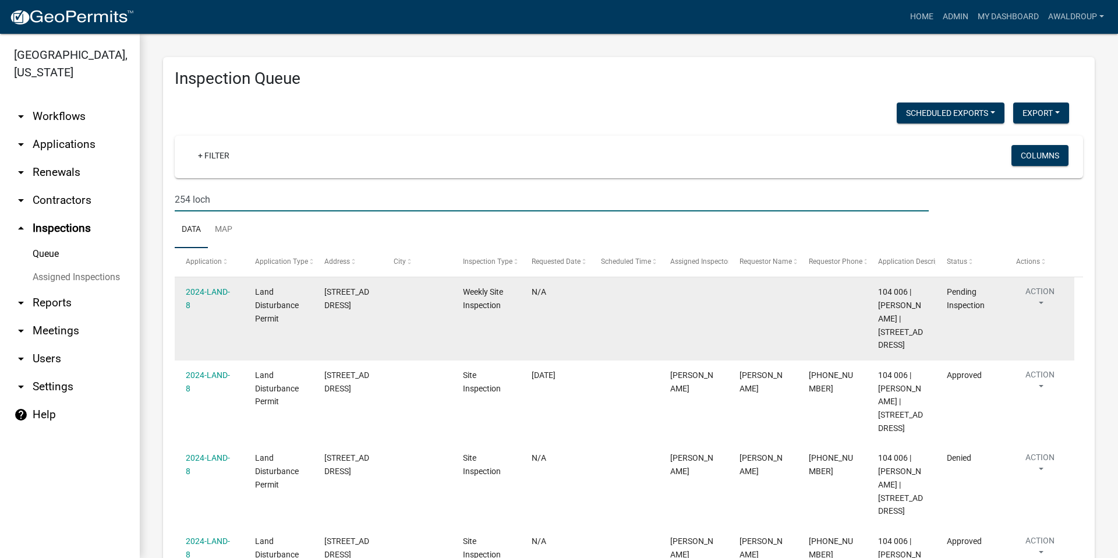
type input "254 loch"
click at [347, 303] on div "[STREET_ADDRESS]" at bounding box center [347, 298] width 47 height 27
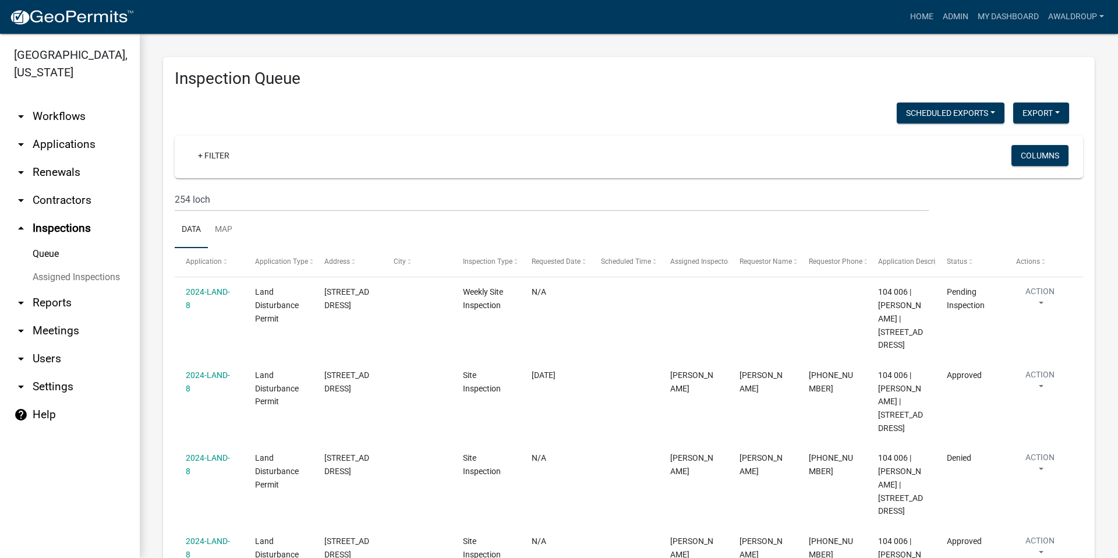
click at [110, 276] on link "Assigned Inspections" at bounding box center [70, 277] width 140 height 23
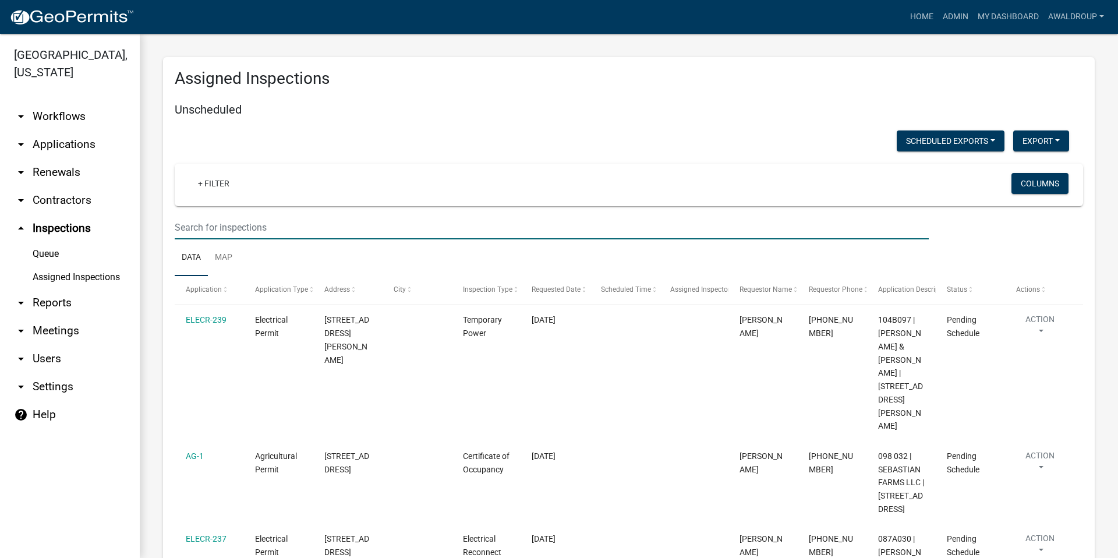
click at [287, 226] on input "text" at bounding box center [552, 228] width 754 height 24
type input "254 loch"
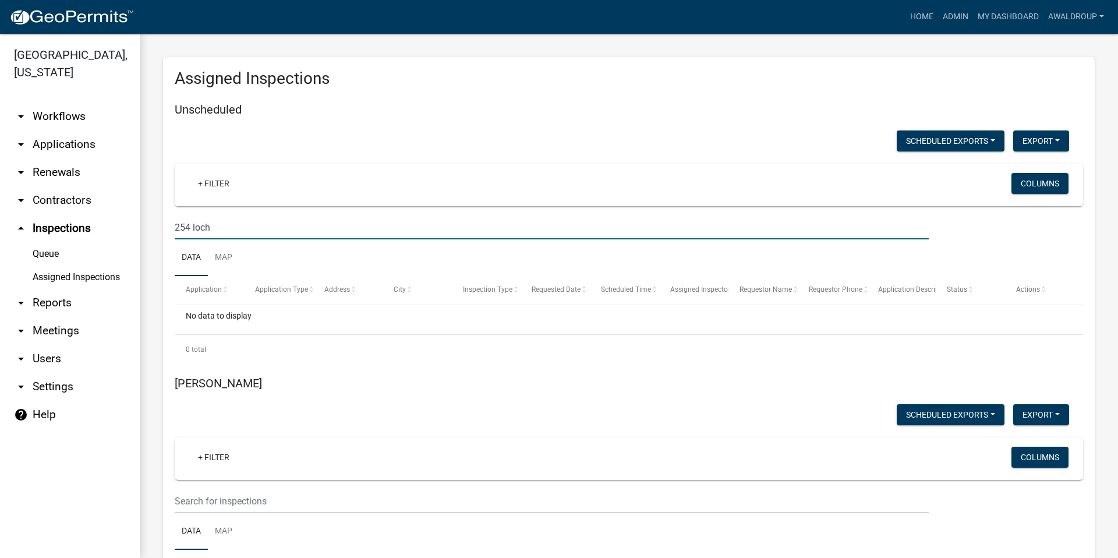
drag, startPoint x: 228, startPoint y: 227, endPoint x: 165, endPoint y: 230, distance: 62.4
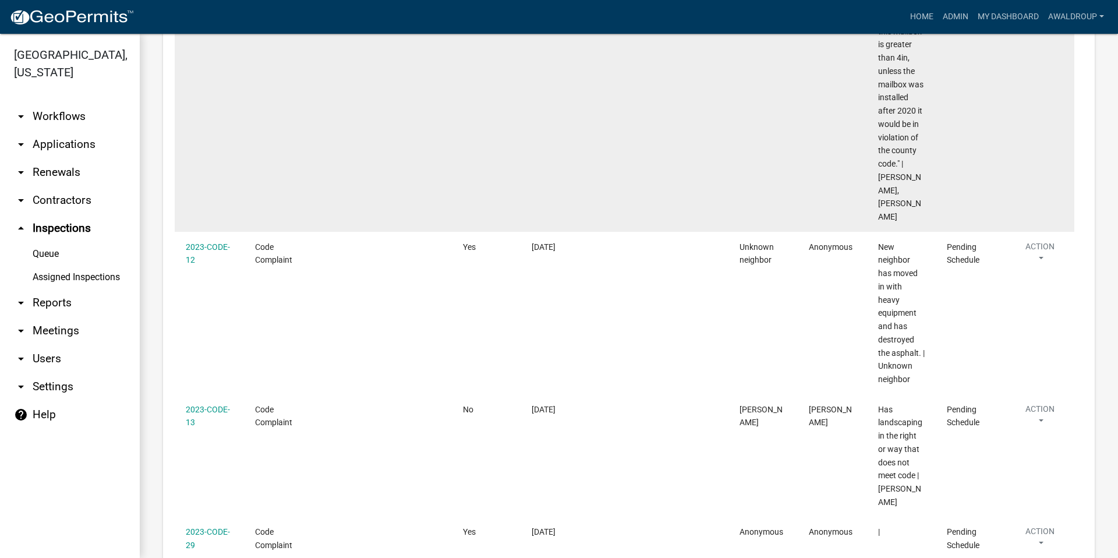
scroll to position [1398, 0]
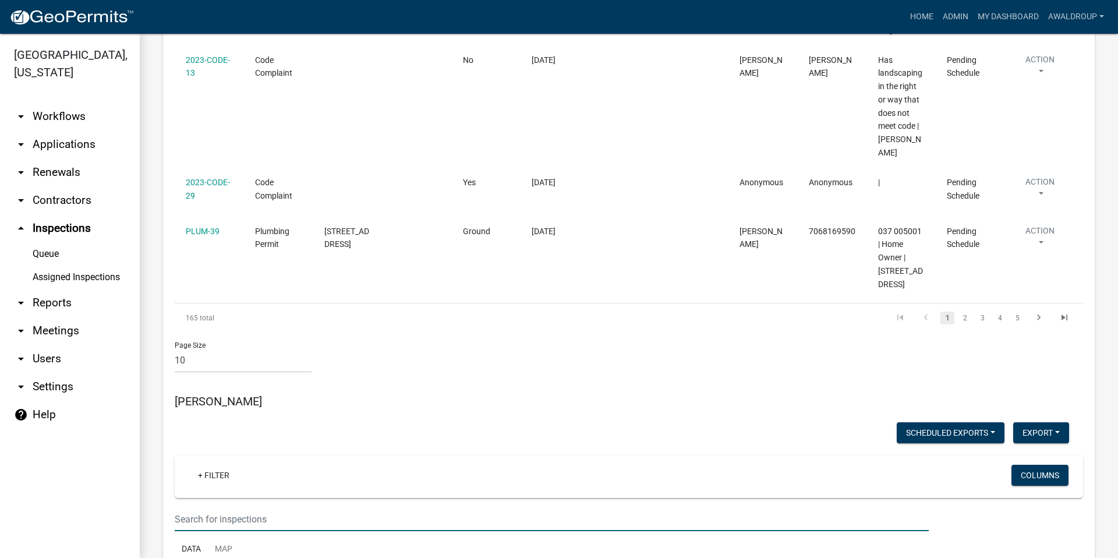
click at [221, 507] on input "text" at bounding box center [552, 519] width 754 height 24
paste input "254 loch"
type input "254 loch"
drag, startPoint x: 234, startPoint y: 363, endPoint x: 147, endPoint y: 352, distance: 87.5
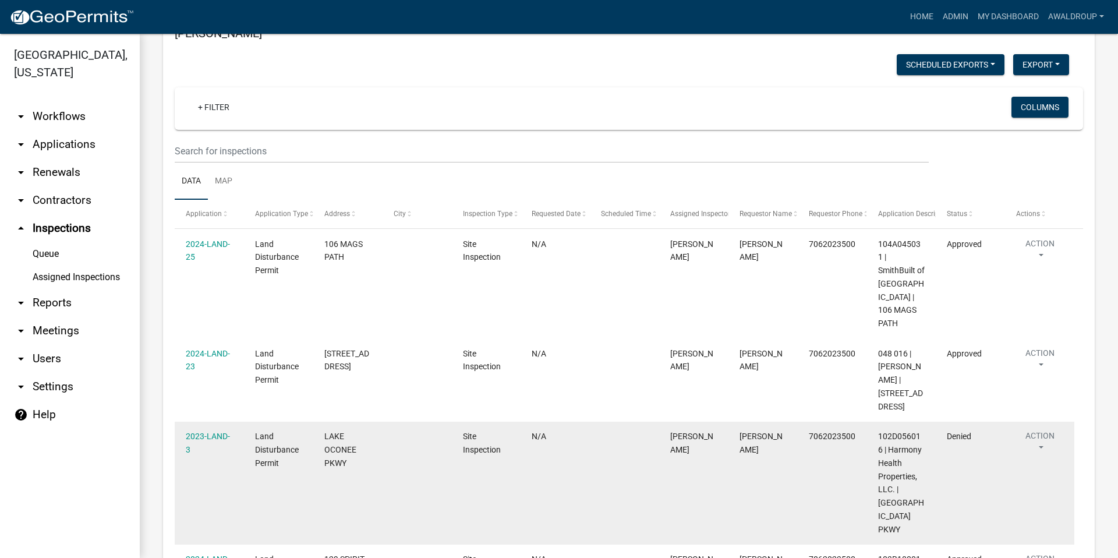
scroll to position [1806, 0]
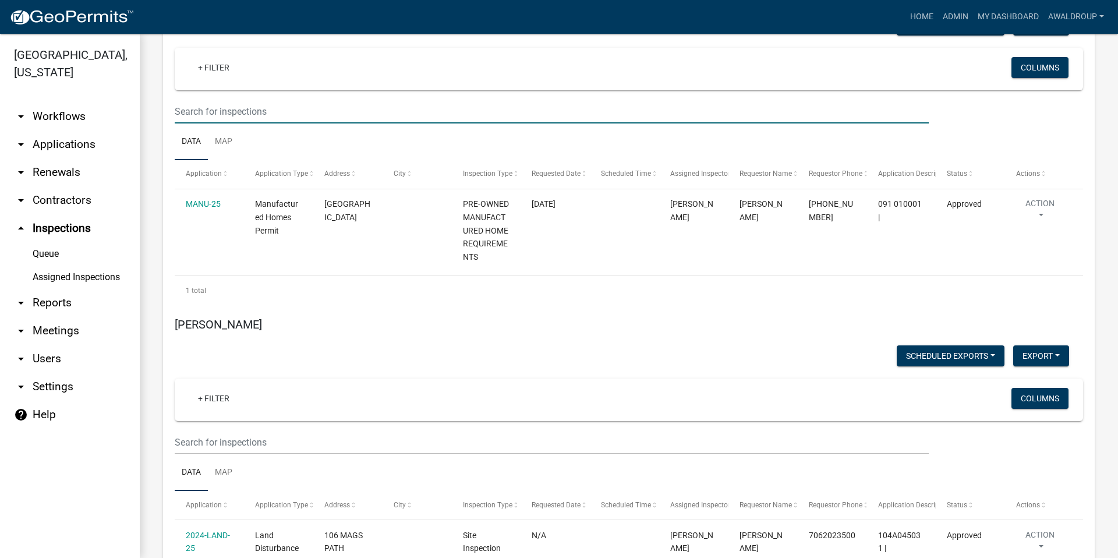
click at [41, 249] on link "Queue" at bounding box center [70, 253] width 140 height 23
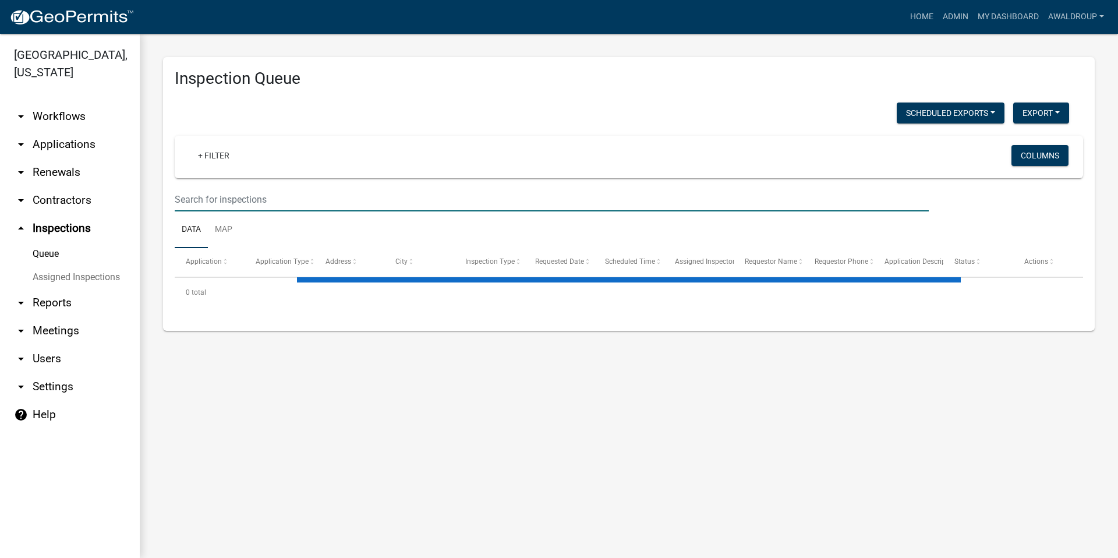
click at [268, 204] on input "text" at bounding box center [552, 200] width 754 height 24
select select "3: 100"
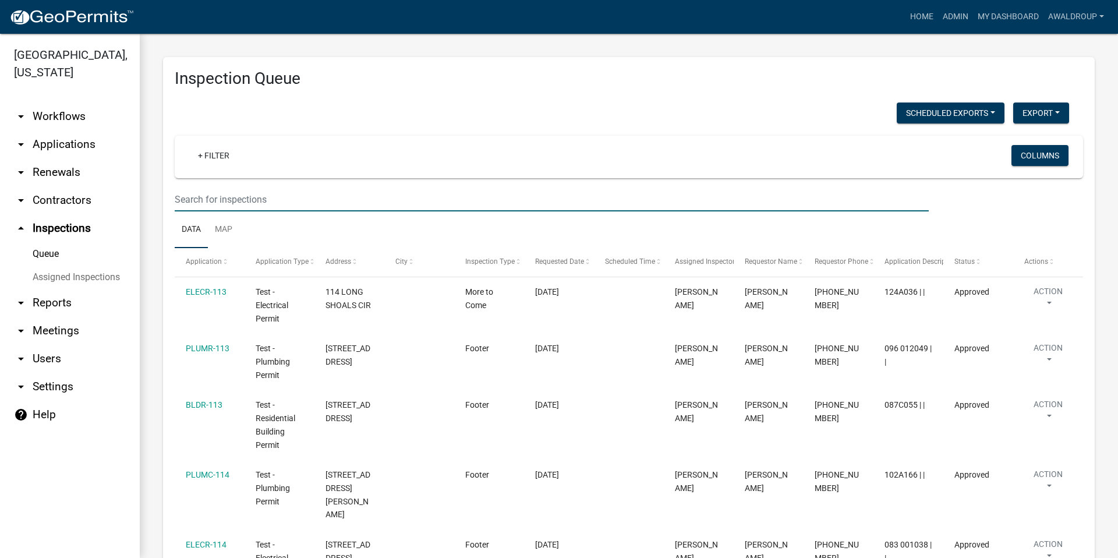
paste input "254 loch"
type input "254 loch"
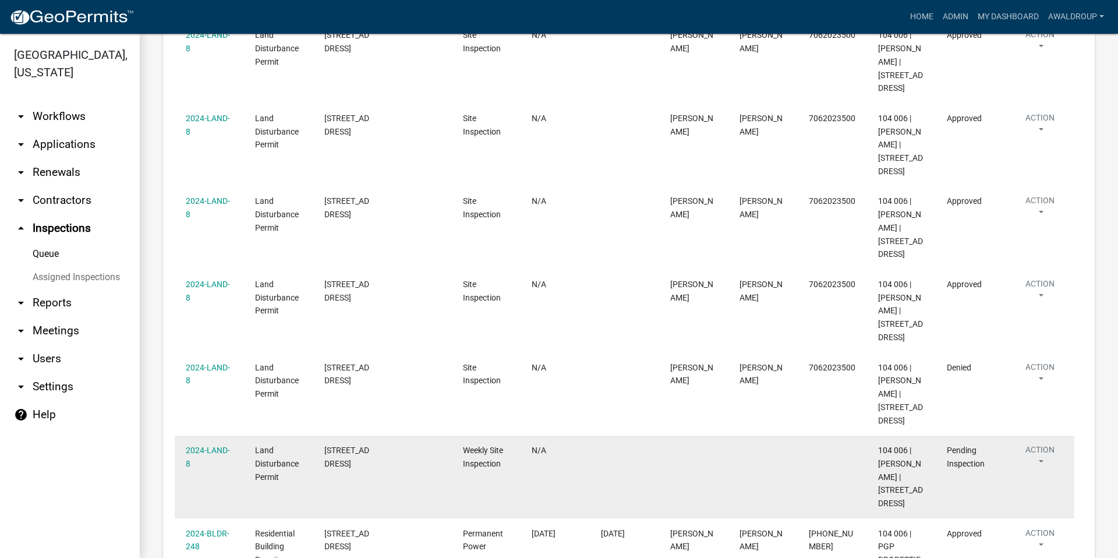
scroll to position [2000, 0]
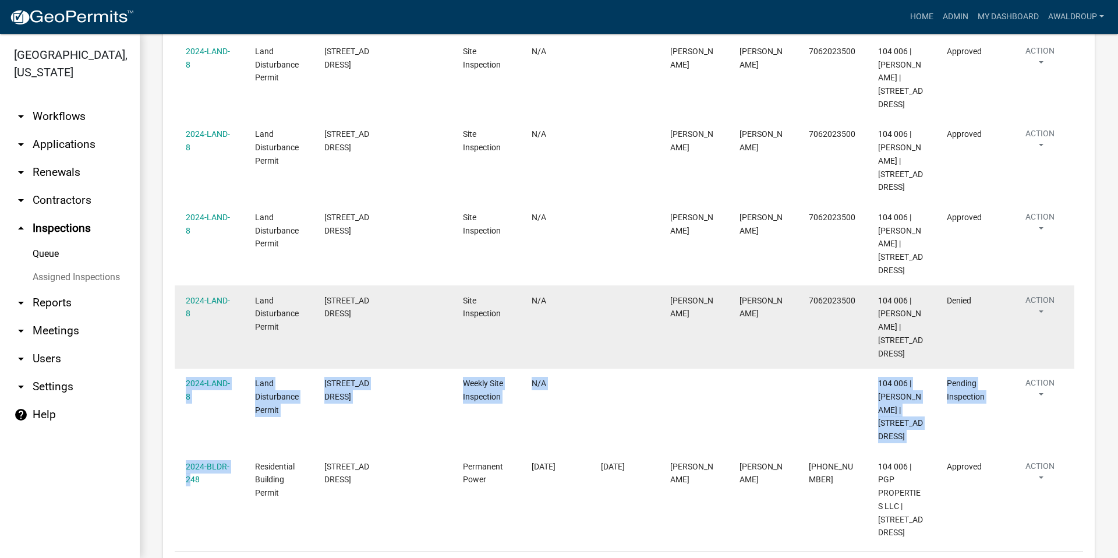
drag, startPoint x: 181, startPoint y: 376, endPoint x: 1061, endPoint y: 260, distance: 888.3
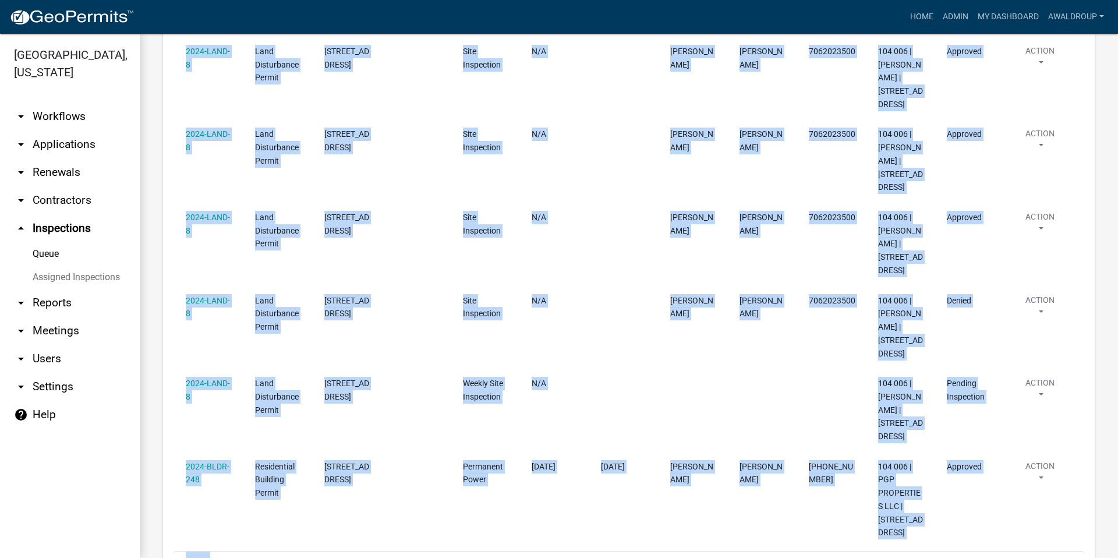
drag, startPoint x: 176, startPoint y: 289, endPoint x: 992, endPoint y: 464, distance: 834.1
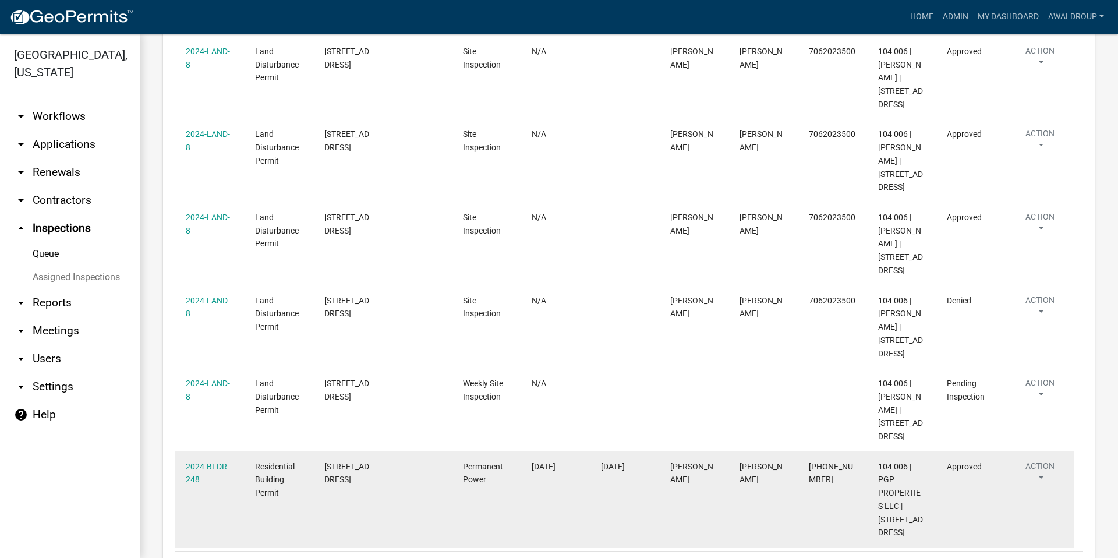
drag, startPoint x: 992, startPoint y: 464, endPoint x: 600, endPoint y: 412, distance: 395.4
click at [600, 451] on datatable-body-cell "[DATE]" at bounding box center [624, 499] width 69 height 96
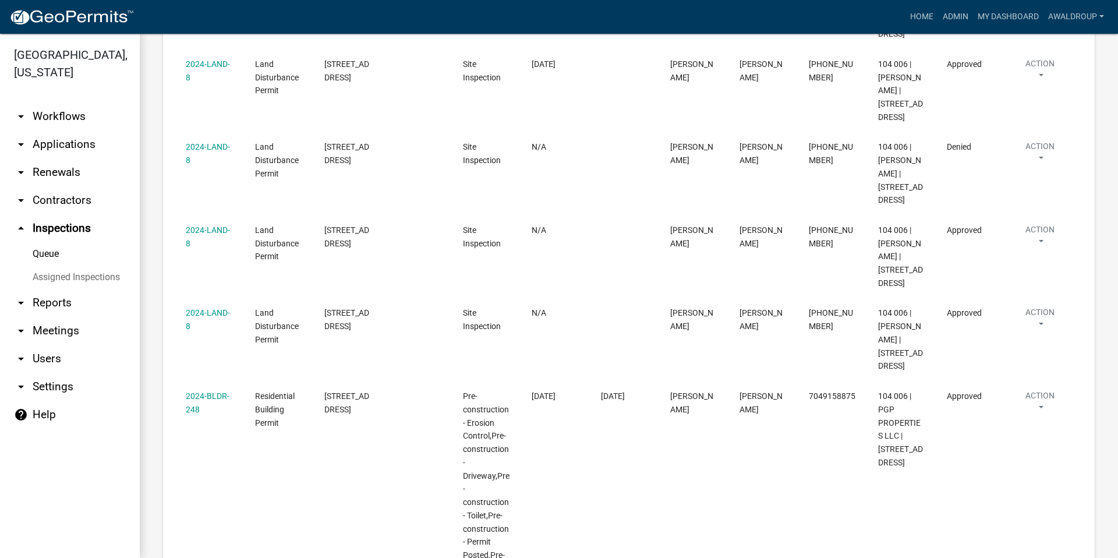
scroll to position [0, 0]
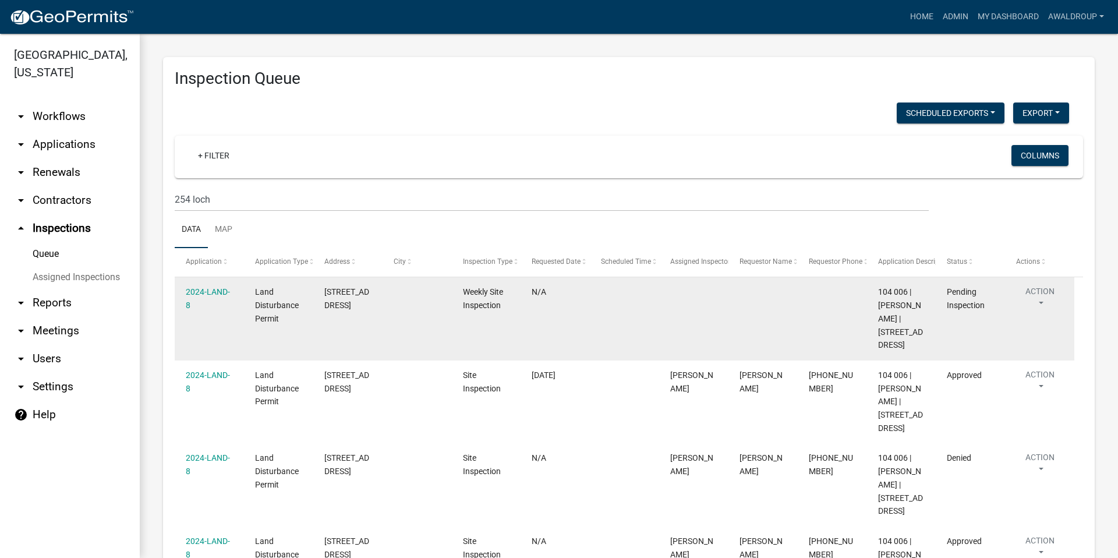
click at [181, 290] on datatable-body-cell "2024-LAND-8" at bounding box center [209, 318] width 69 height 83
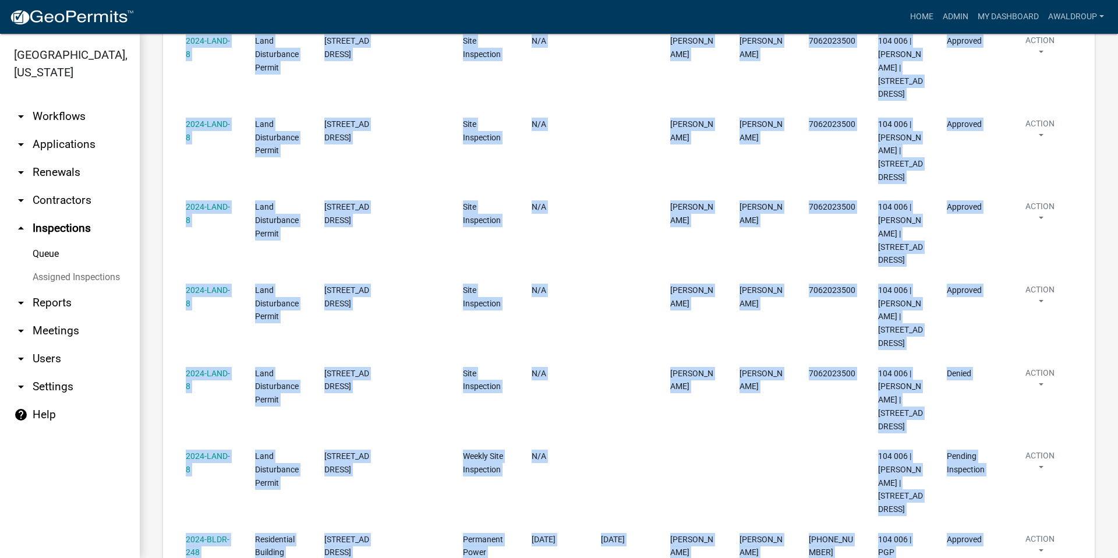
scroll to position [2000, 0]
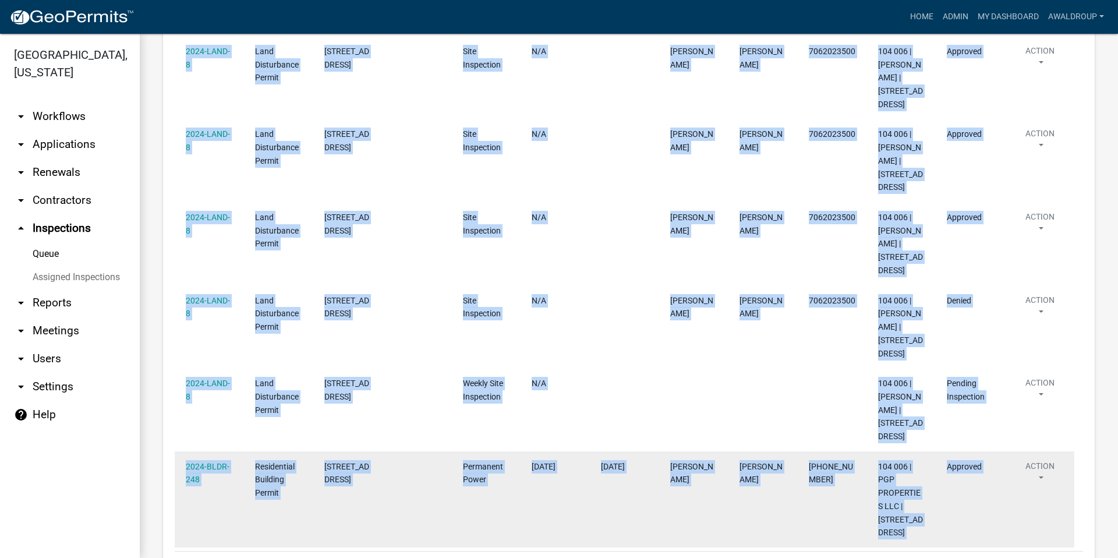
drag, startPoint x: 181, startPoint y: 290, endPoint x: 1001, endPoint y: 423, distance: 830.4
copy datatable-scroller "2024-LAND-8 Land Disturbance Permit 254 LOCH WAY Weekly Site Inspection N/A 104…"
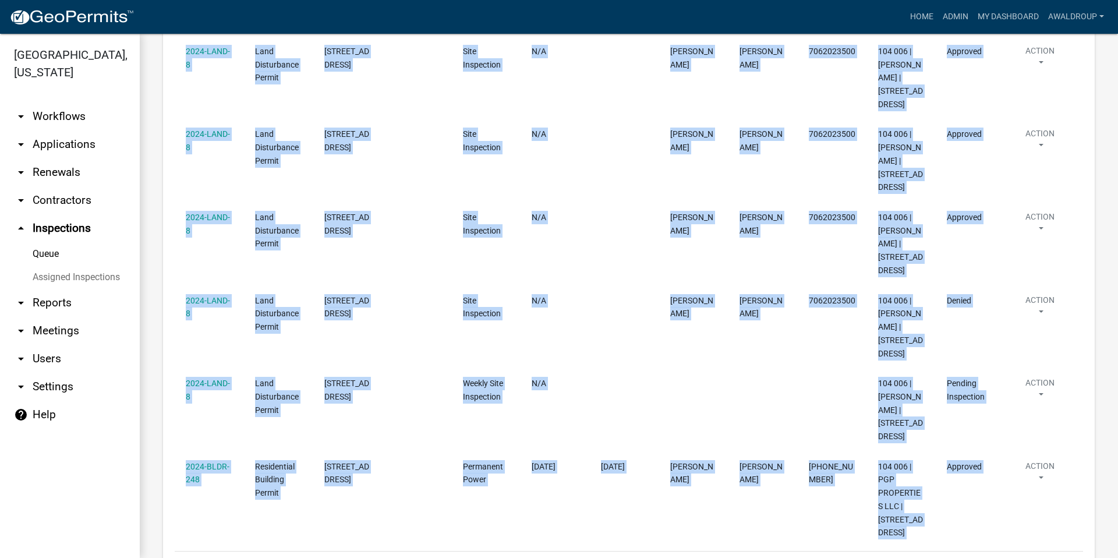
drag, startPoint x: 435, startPoint y: 506, endPoint x: 493, endPoint y: 452, distance: 78.7
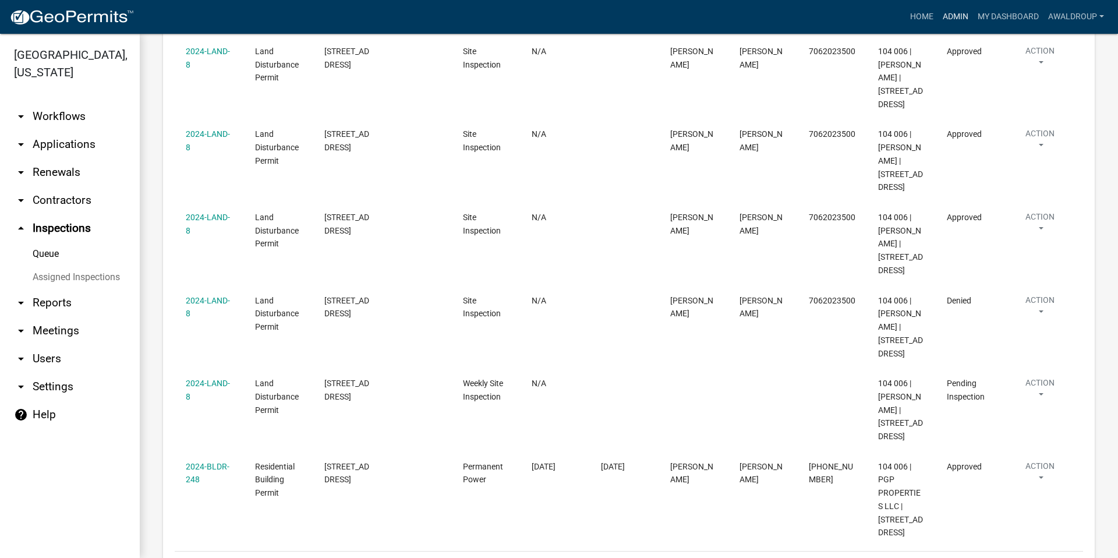
click at [954, 9] on link "Admin" at bounding box center [955, 17] width 35 height 22
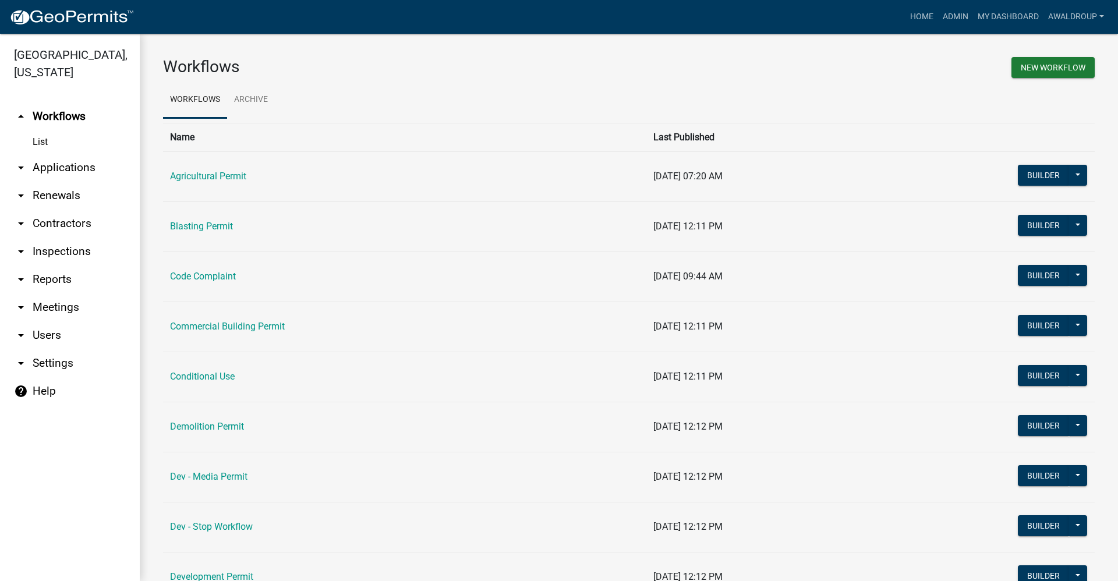
drag, startPoint x: 180, startPoint y: 54, endPoint x: 15, endPoint y: 46, distance: 165.0
click at [693, 196] on td "[DATE] 07:20 AM" at bounding box center [790, 176] width 287 height 50
